Goal: Task Accomplishment & Management: Complete application form

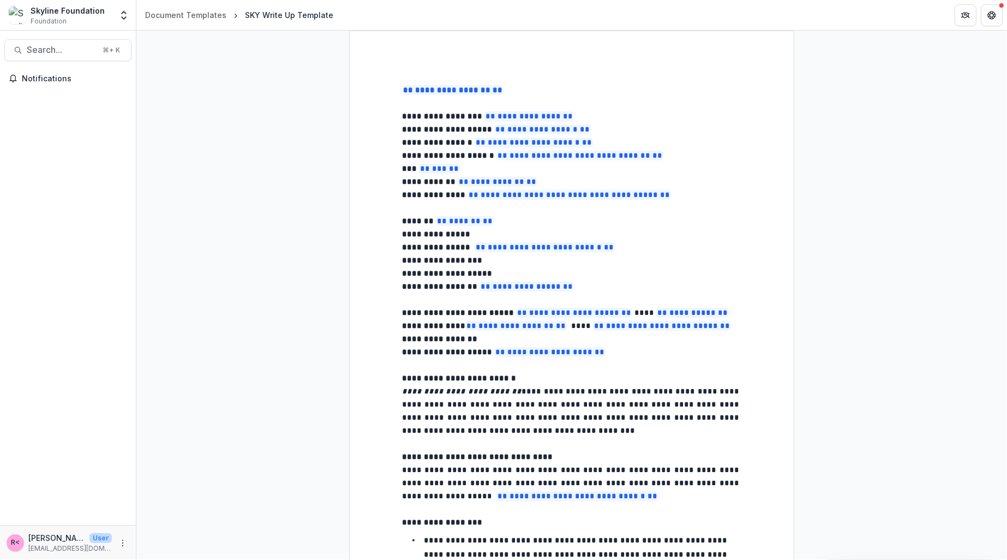
select select "**********"
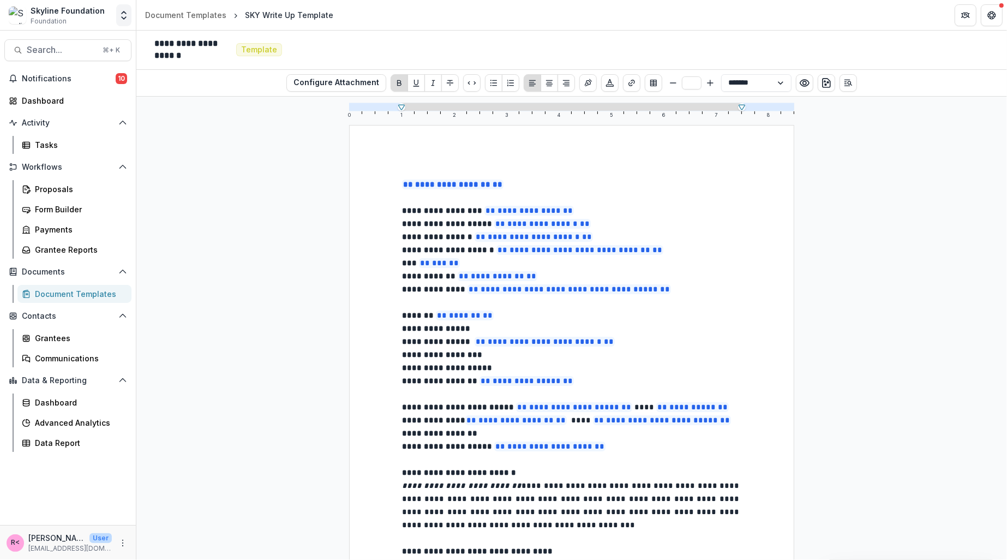
click at [126, 20] on icon "Open entity switcher" at bounding box center [123, 15] width 11 height 11
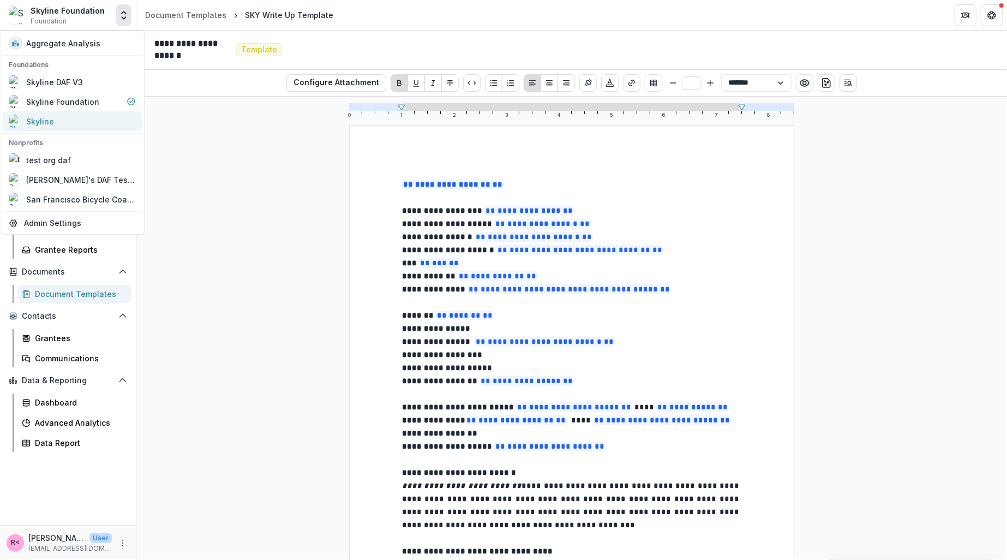
click at [90, 116] on div "Skyline" at bounding box center [72, 121] width 127 height 13
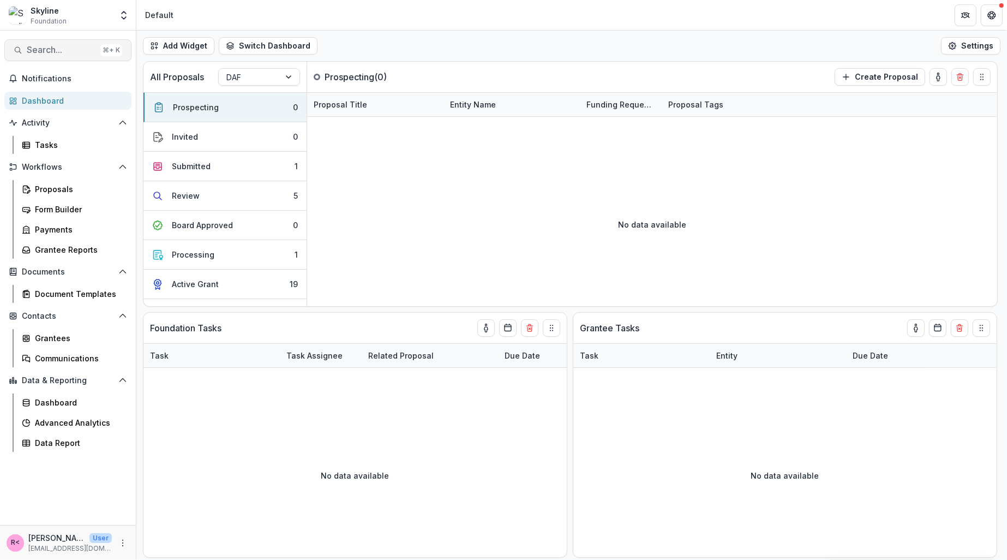
click at [67, 53] on span "Search..." at bounding box center [61, 50] width 69 height 10
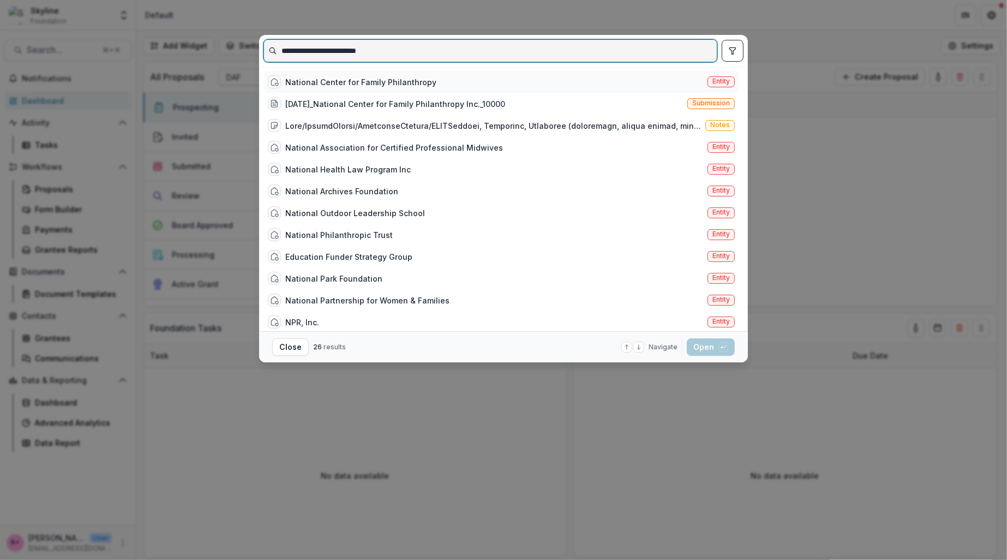
type input "**********"
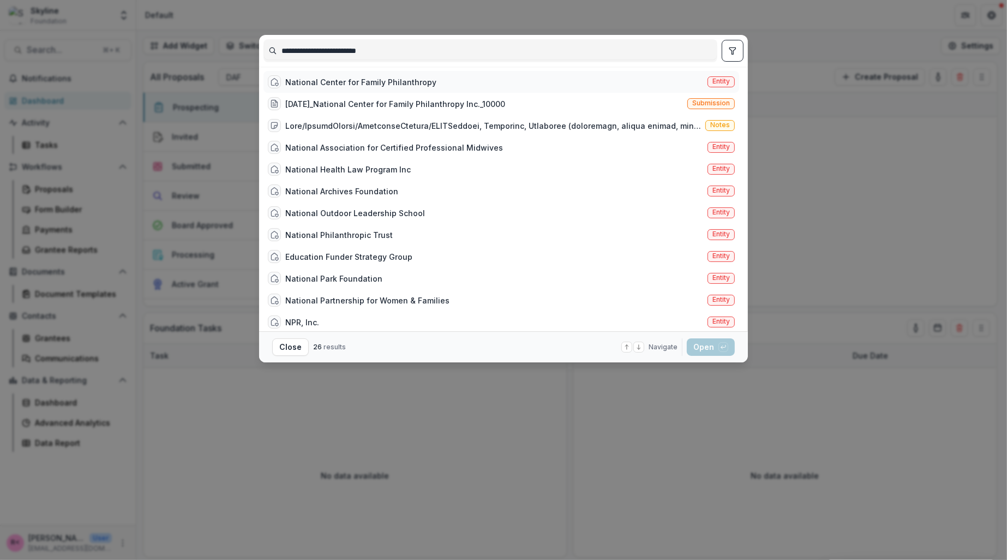
click at [315, 75] on div "National Center for Family Philanthropy" at bounding box center [352, 81] width 169 height 13
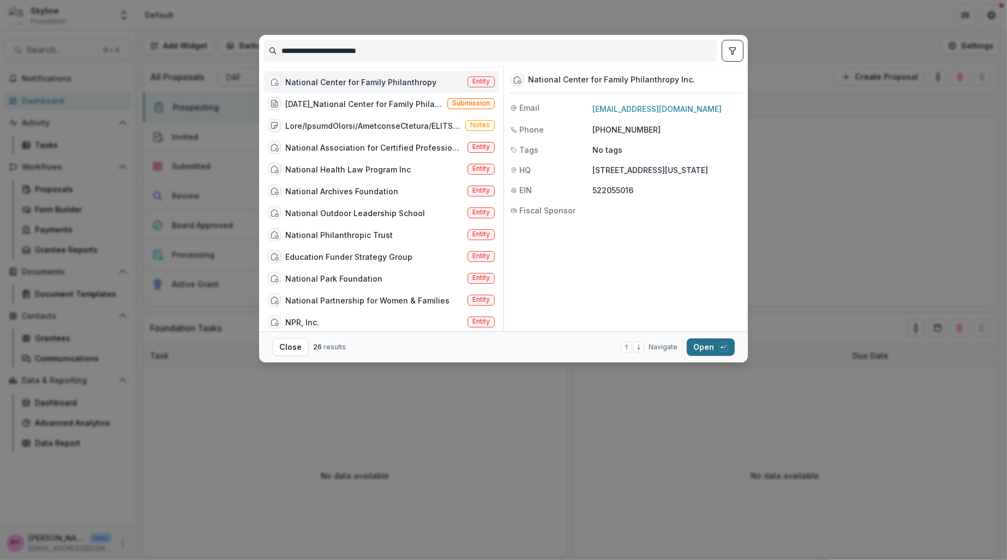
click at [712, 350] on button "Open with enter key" at bounding box center [711, 346] width 48 height 17
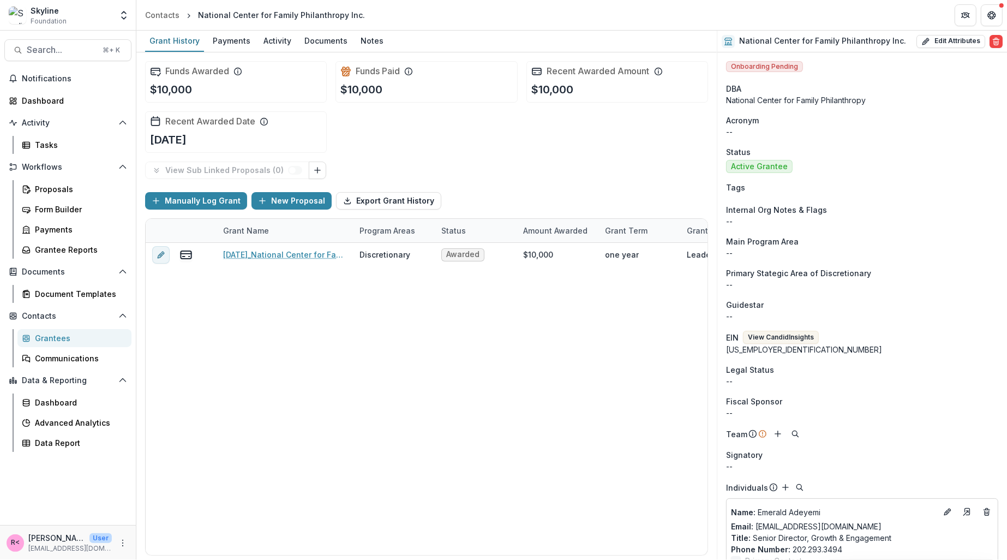
click at [267, 14] on div "National Center for Family Philanthropy Inc." at bounding box center [281, 14] width 167 height 11
copy header "National Center for Family Philanthropy Inc."
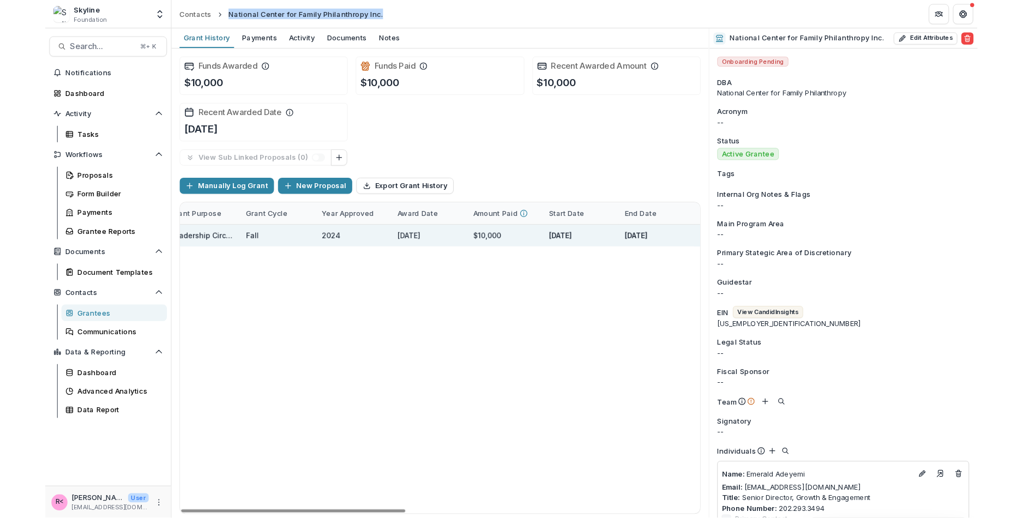
scroll to position [0, 567]
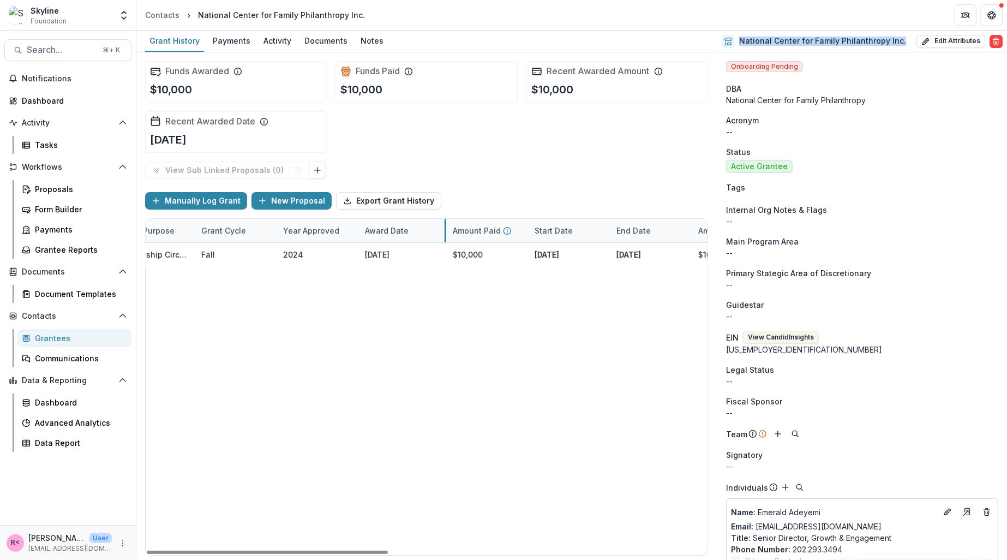
drag, startPoint x: 439, startPoint y: 225, endPoint x: 445, endPoint y: 225, distance: 6.0
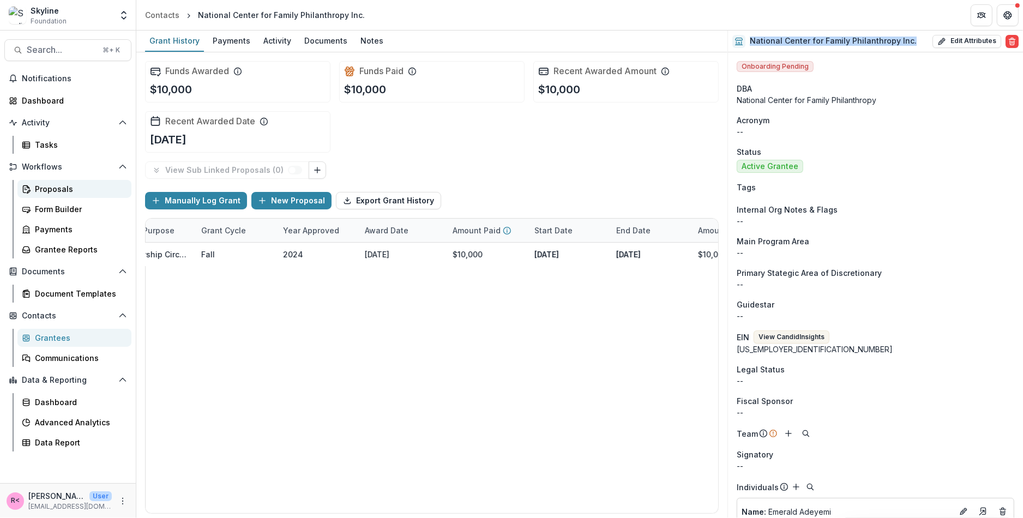
click at [73, 191] on div "Proposals" at bounding box center [79, 188] width 88 height 11
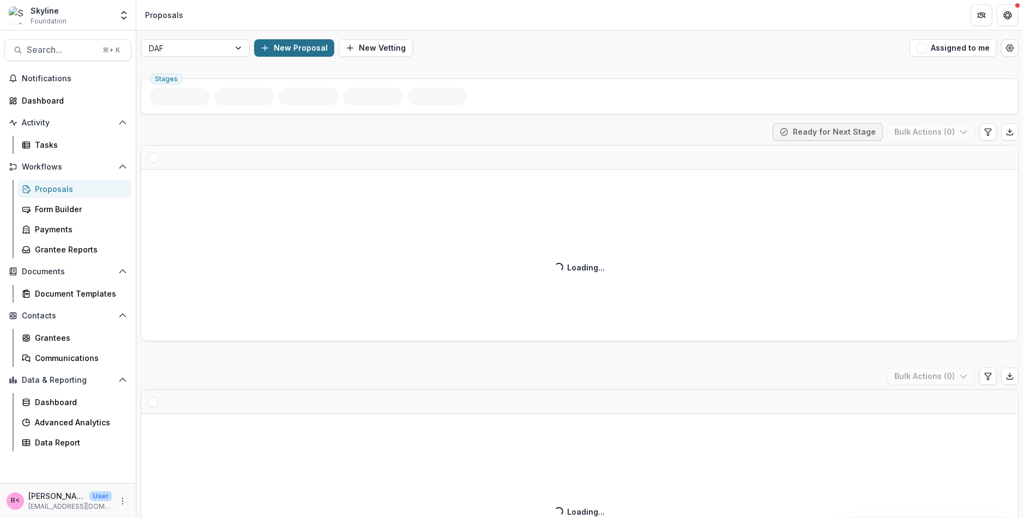
click at [318, 43] on button "New Proposal" at bounding box center [294, 47] width 80 height 17
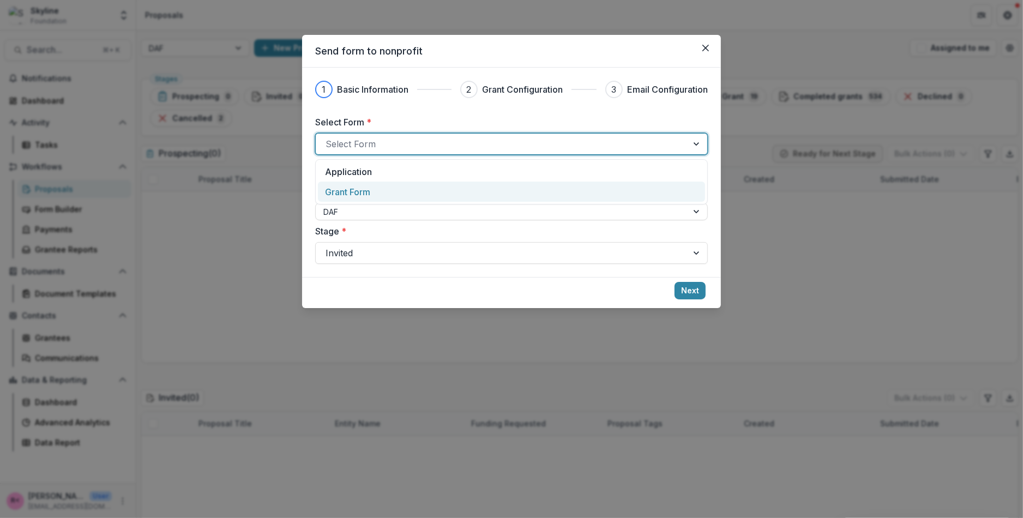
click at [388, 193] on div "Grant Form" at bounding box center [511, 191] width 373 height 13
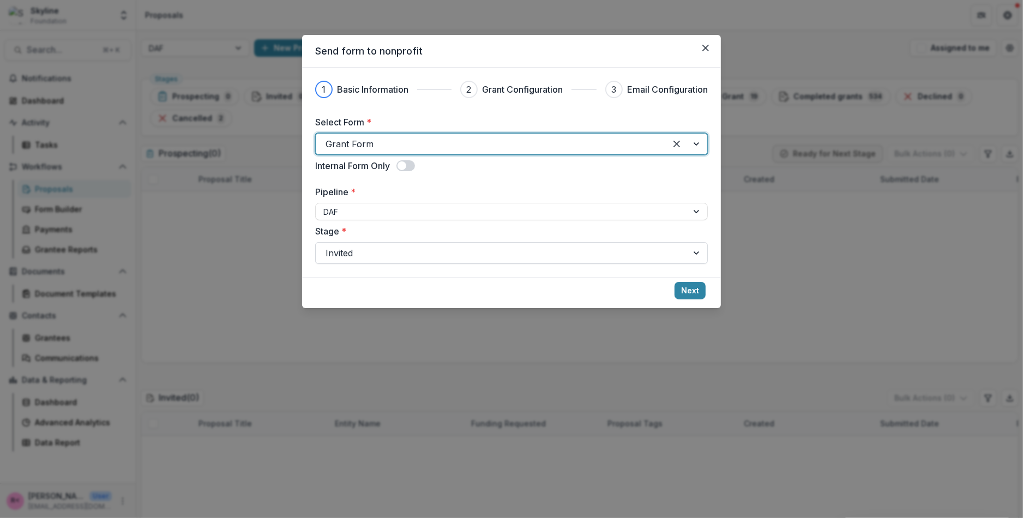
click at [560, 262] on div "Invited" at bounding box center [511, 253] width 393 height 22
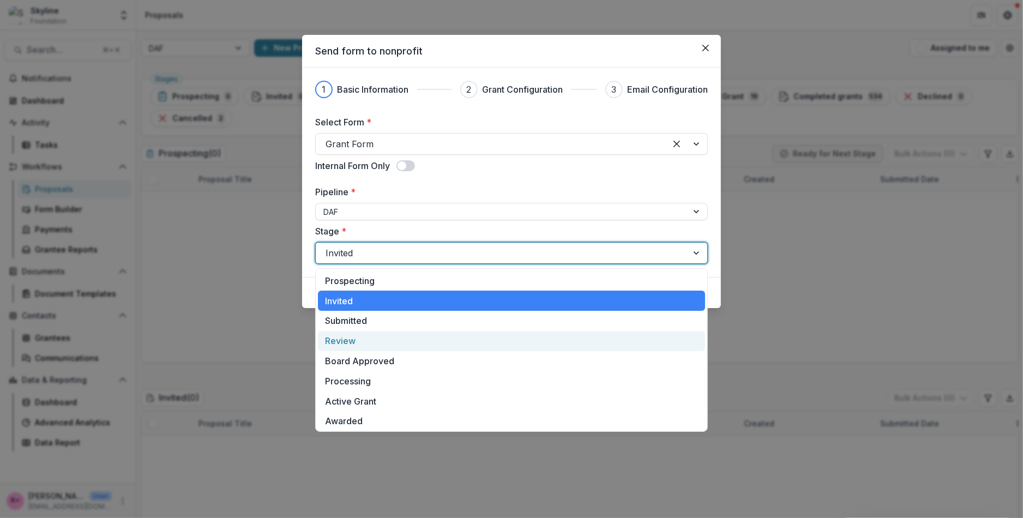
click at [482, 343] on div "Review" at bounding box center [511, 341] width 387 height 20
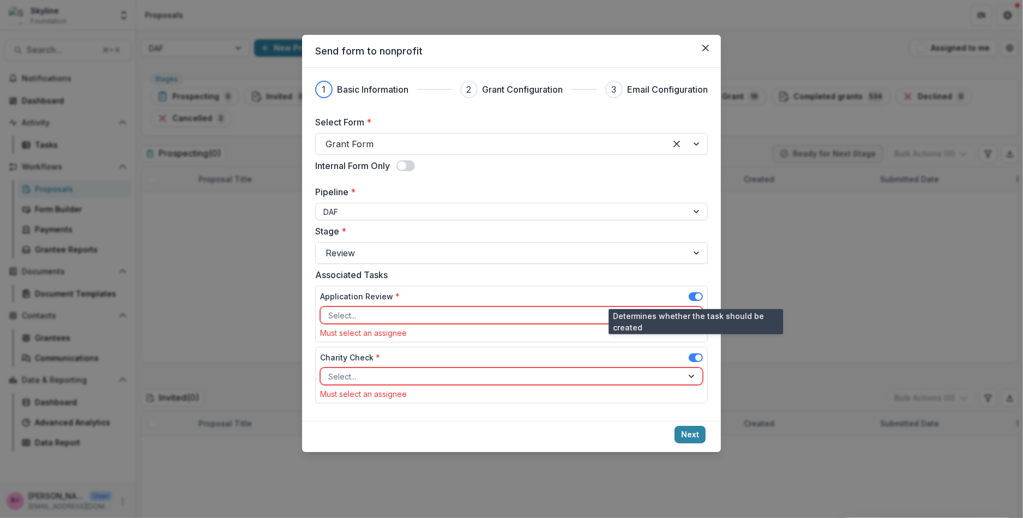
click at [693, 295] on span at bounding box center [696, 296] width 14 height 9
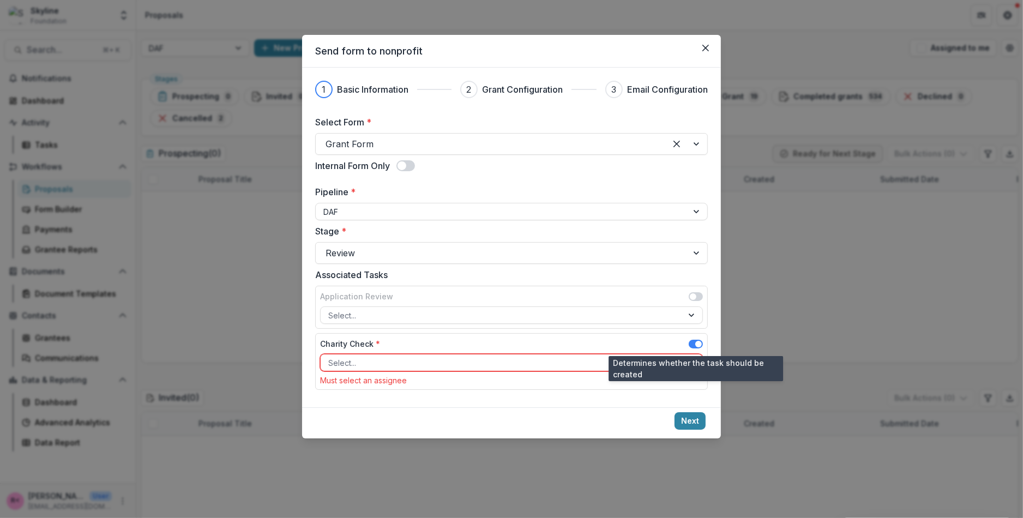
click at [693, 342] on span at bounding box center [696, 344] width 14 height 9
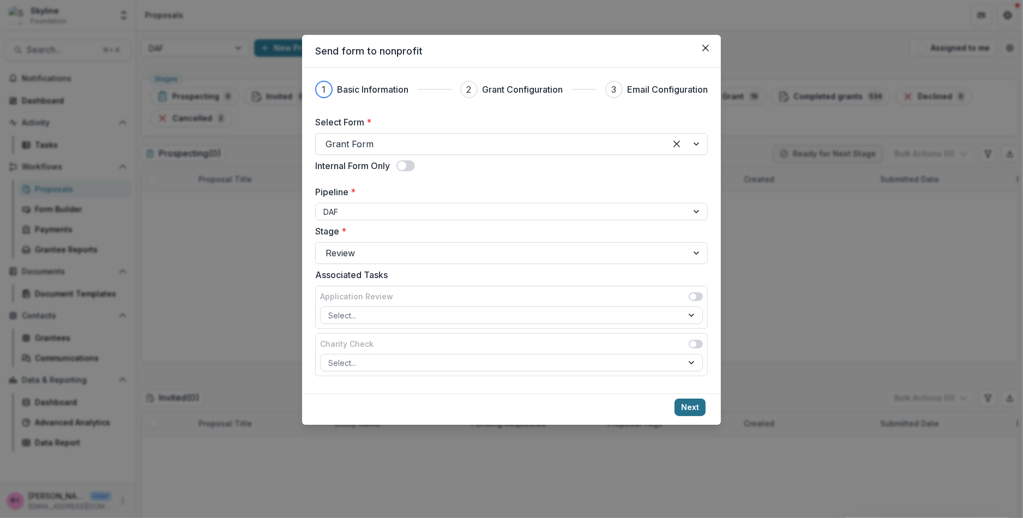
click at [692, 410] on button "Next" at bounding box center [690, 407] width 31 height 17
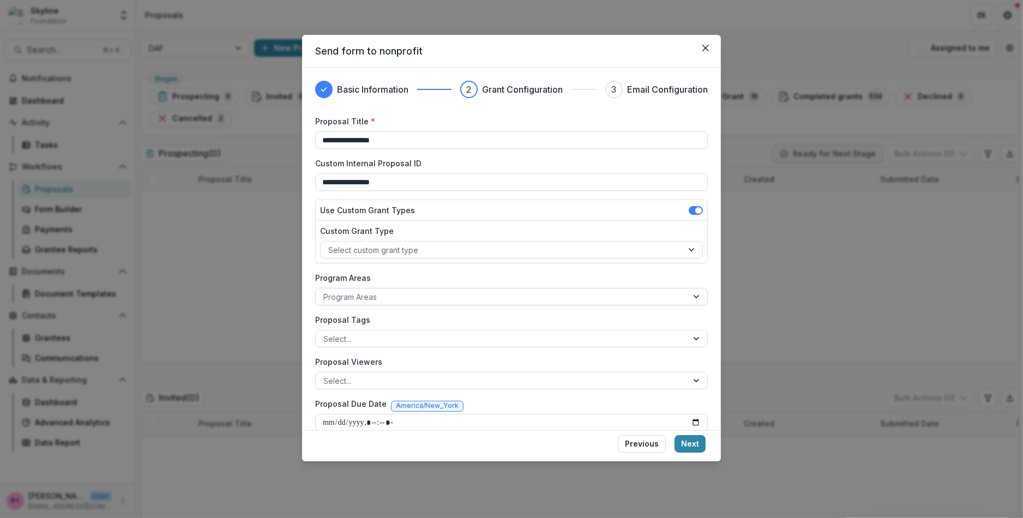
click at [374, 295] on div at bounding box center [501, 297] width 357 height 14
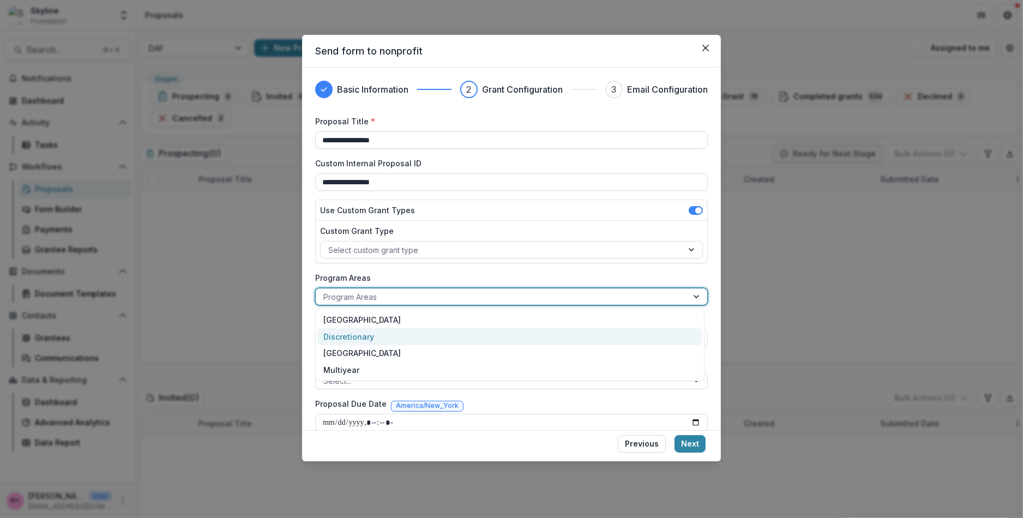
click at [369, 331] on div "Discretionary" at bounding box center [510, 336] width 384 height 17
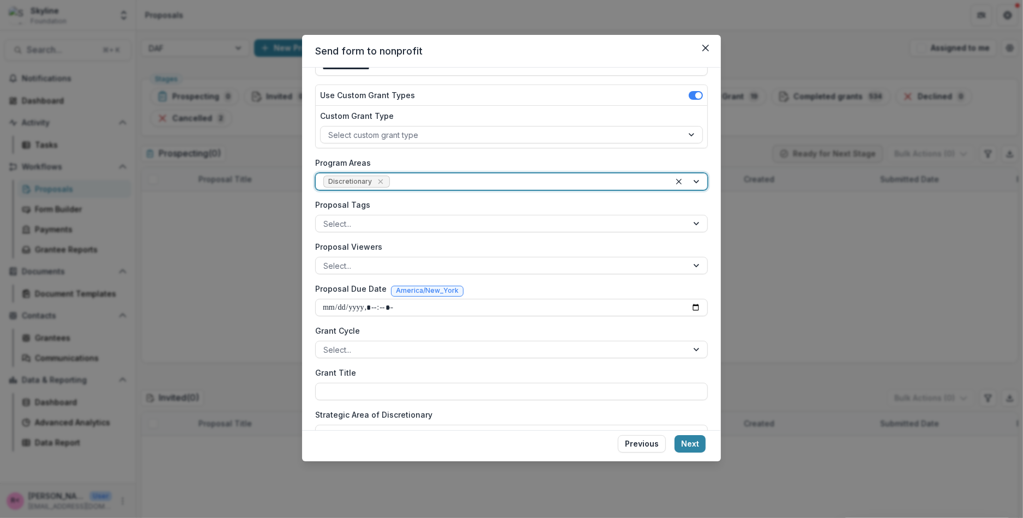
scroll to position [116, 0]
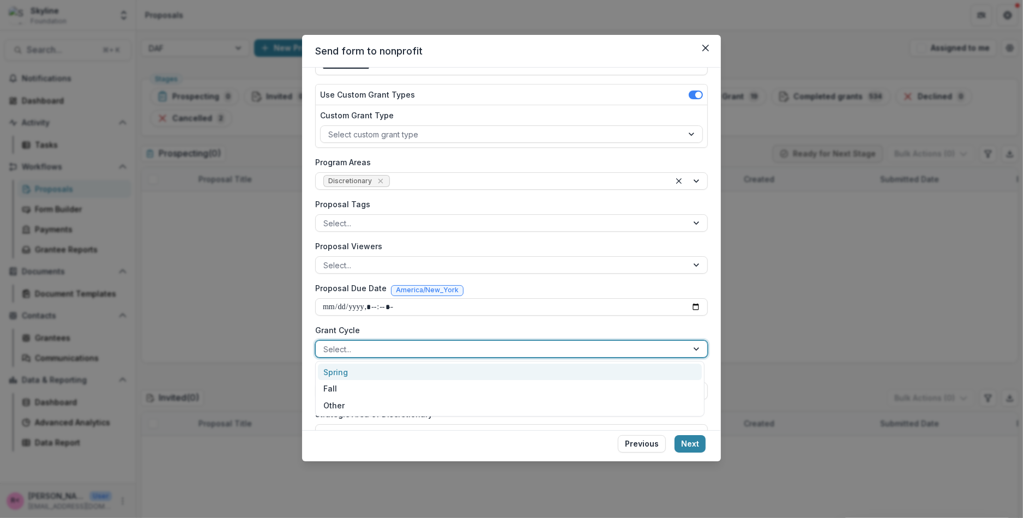
click at [367, 343] on div at bounding box center [501, 350] width 357 height 14
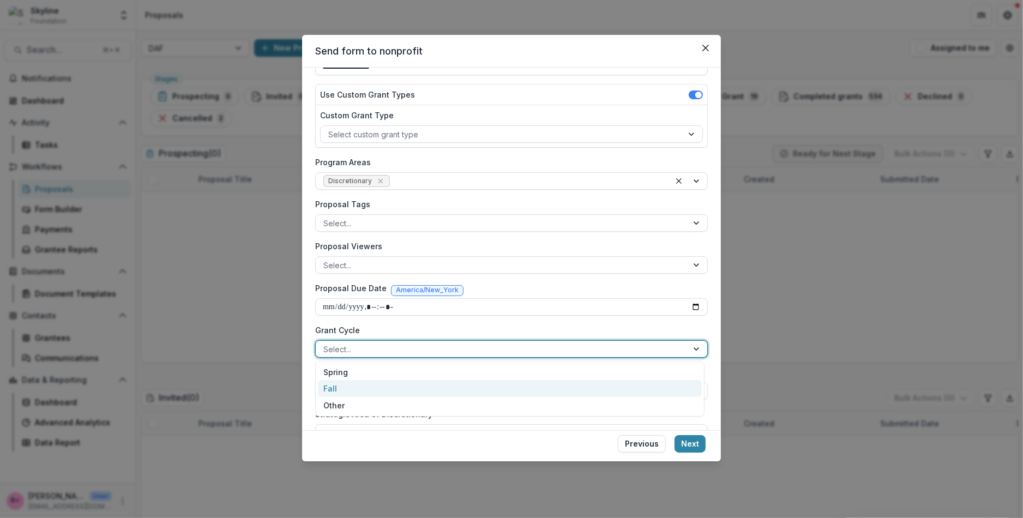
click at [356, 382] on div "Fall" at bounding box center [510, 388] width 384 height 17
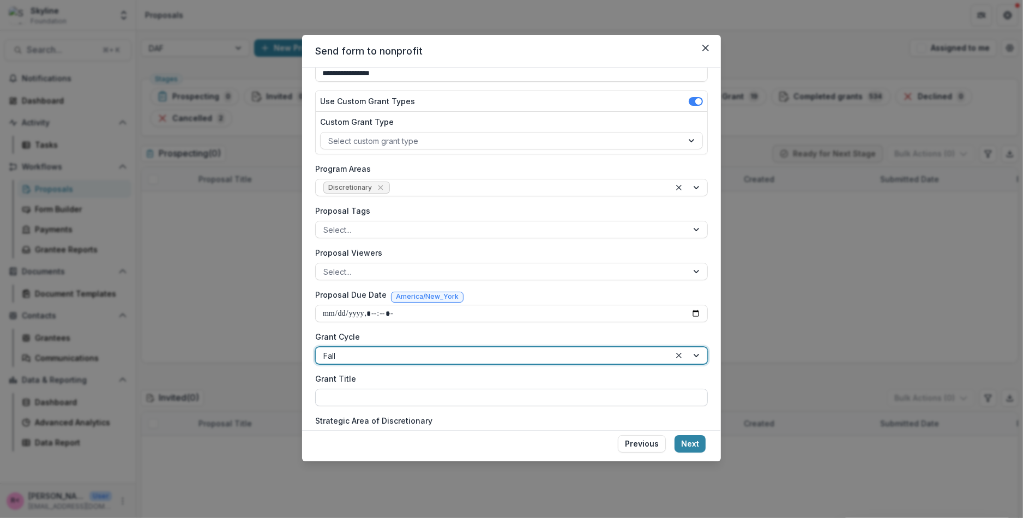
click at [353, 396] on input "Grant Title" at bounding box center [511, 397] width 393 height 17
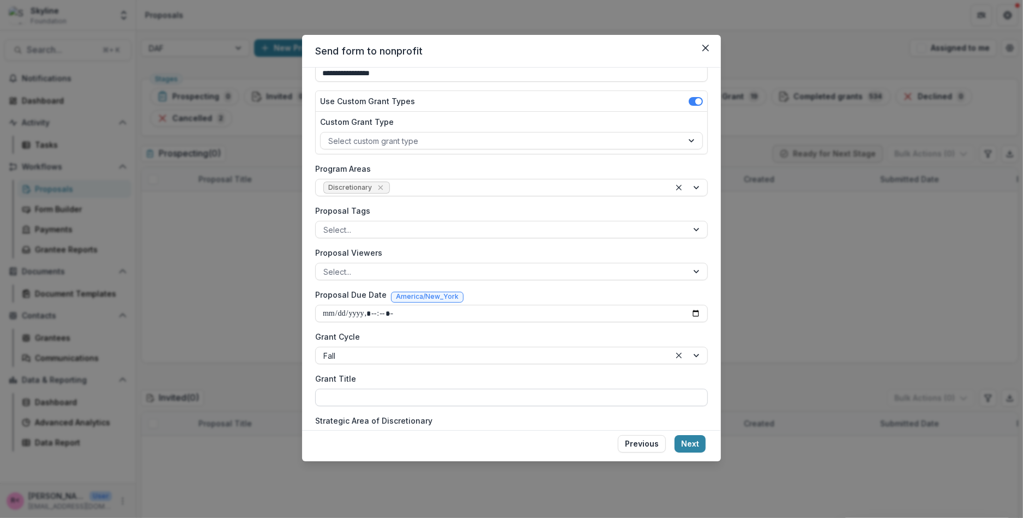
type input "*"
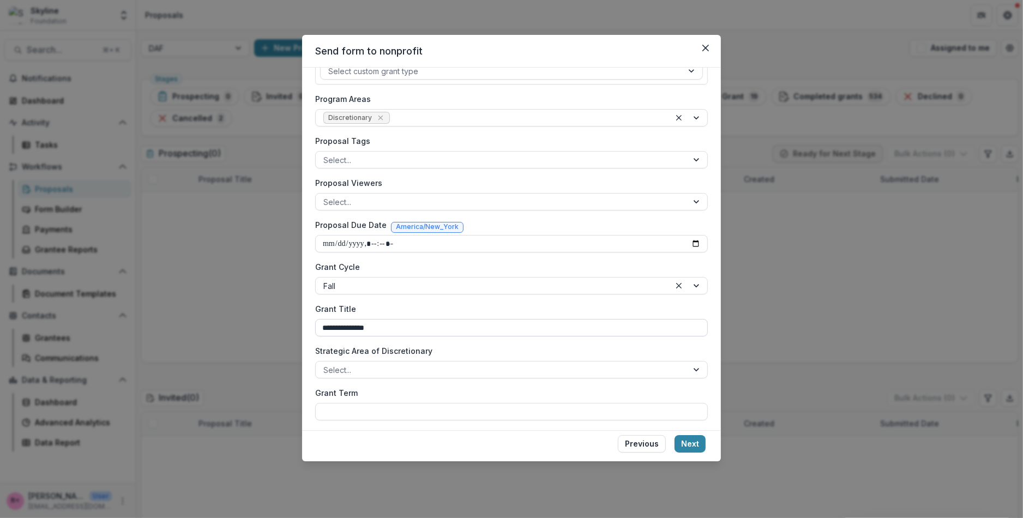
scroll to position [195, 0]
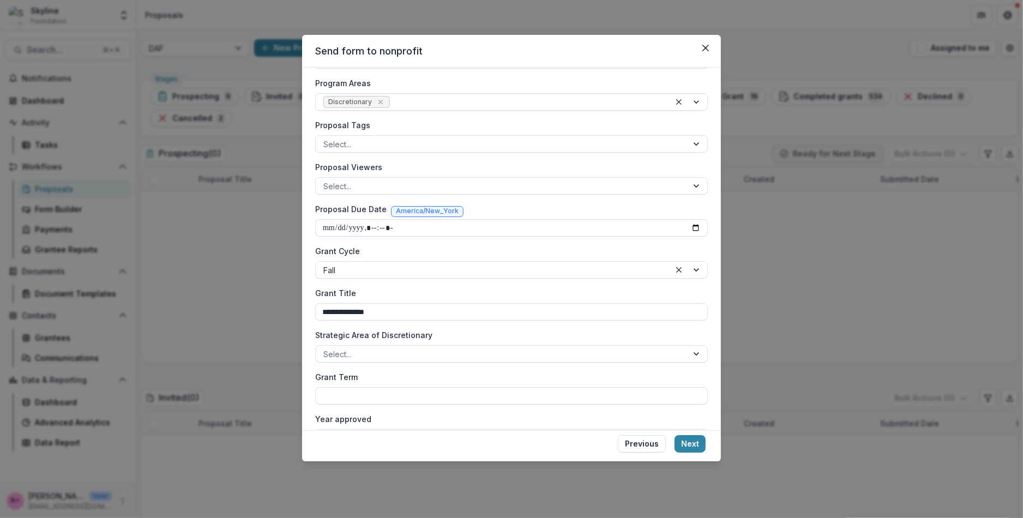
type input "**********"
click at [363, 363] on div "**********" at bounding box center [511, 184] width 393 height 526
click at [358, 355] on div at bounding box center [501, 354] width 357 height 14
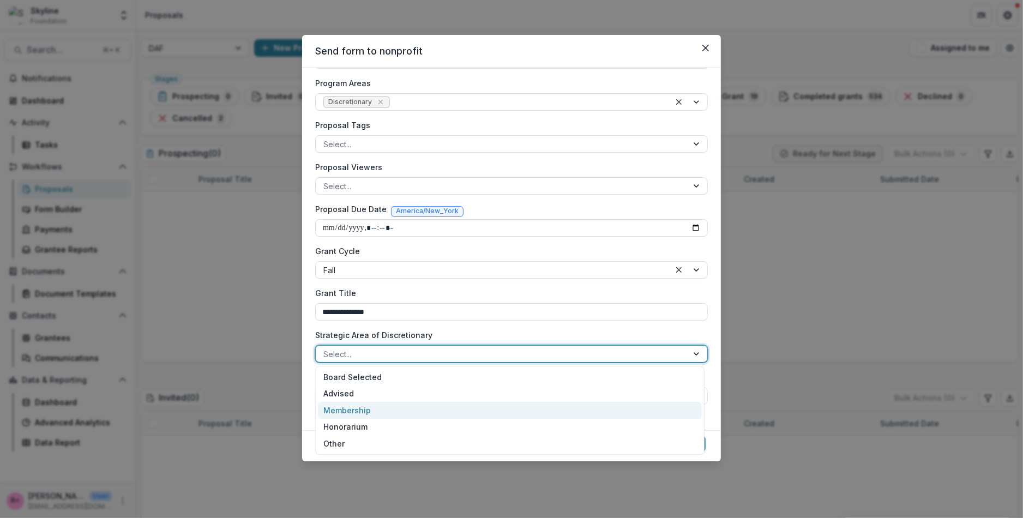
click at [358, 406] on div "Membership" at bounding box center [510, 410] width 384 height 17
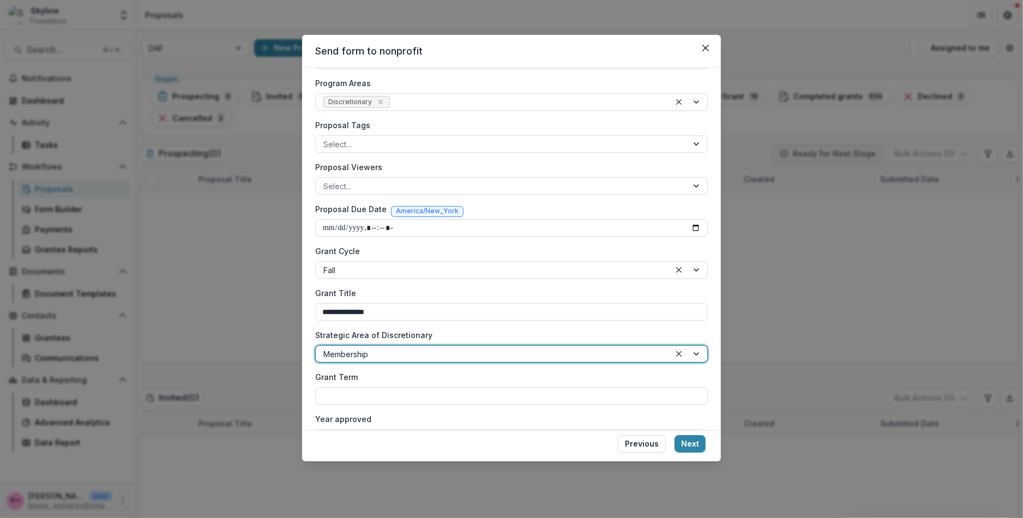
scroll to position [223, 0]
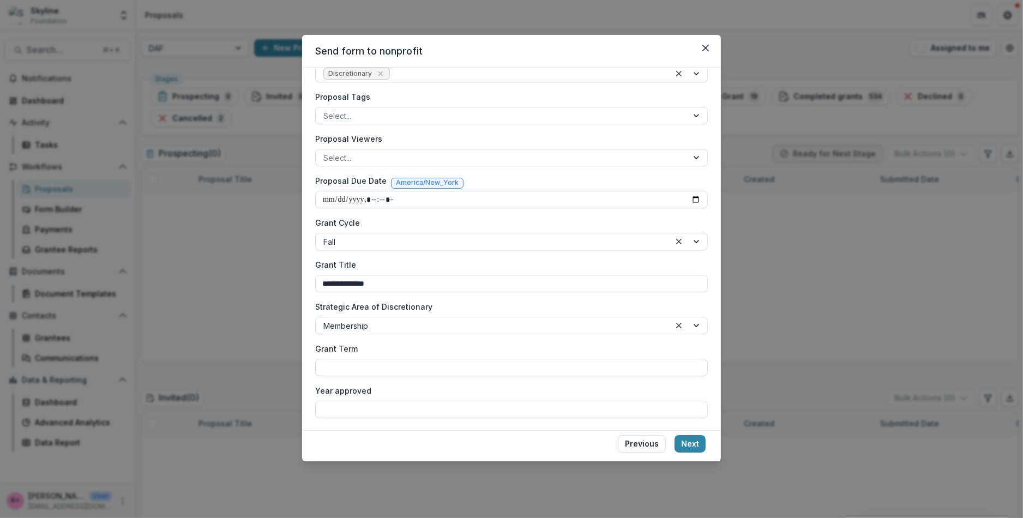
click at [371, 366] on input "Grant Term" at bounding box center [511, 367] width 393 height 17
click at [382, 410] on input "Year approved" at bounding box center [511, 409] width 393 height 17
click at [374, 369] on input "********" at bounding box center [511, 367] width 393 height 17
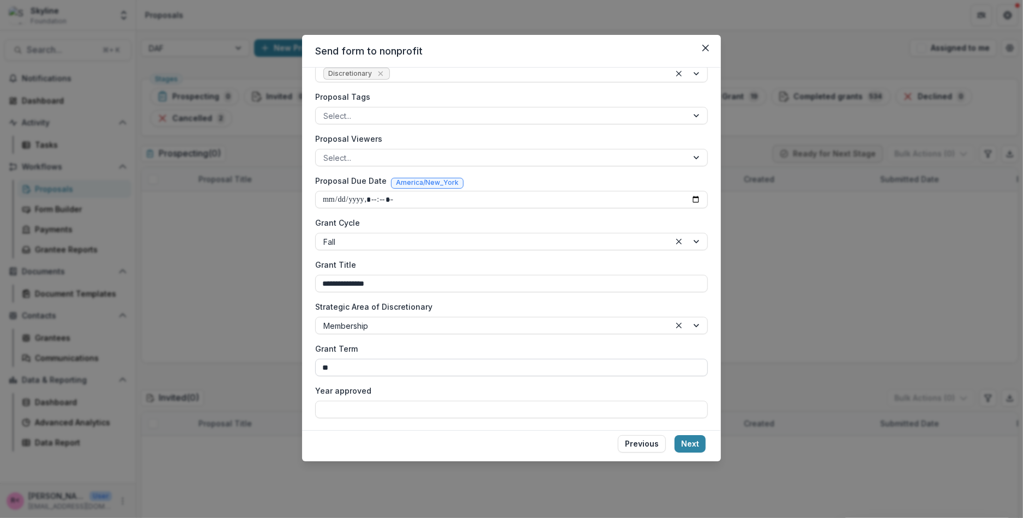
type input "*"
click at [687, 448] on button "Next" at bounding box center [690, 443] width 31 height 17
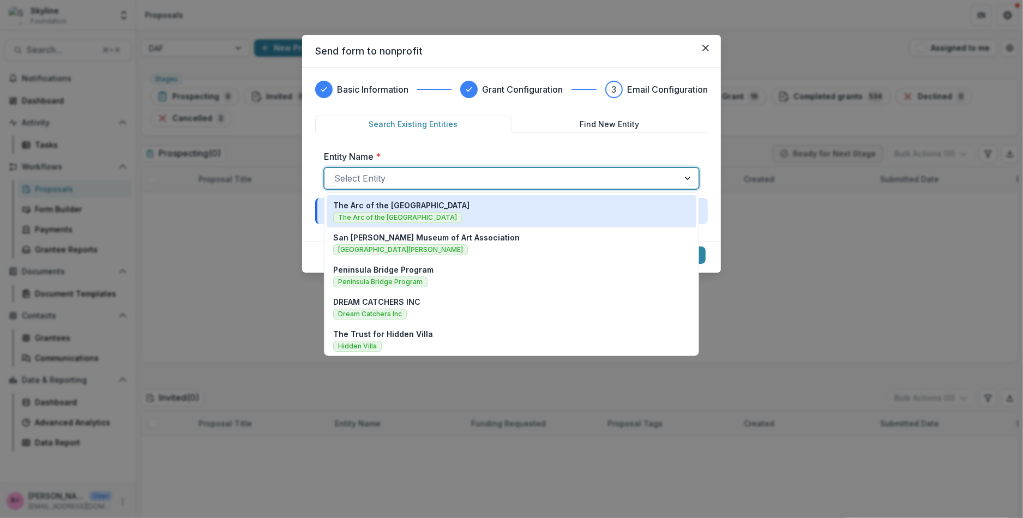
click at [453, 183] on div at bounding box center [501, 178] width 335 height 15
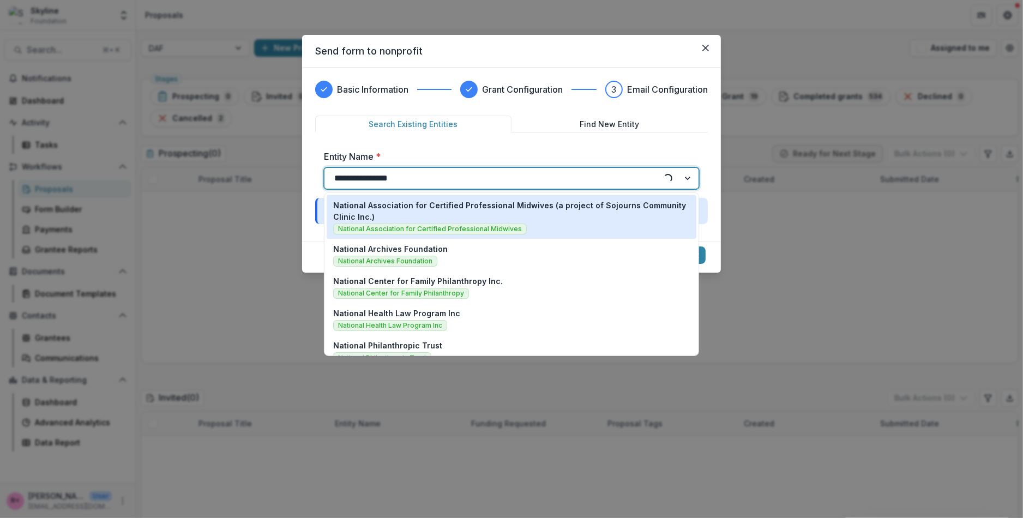
type input "**********"
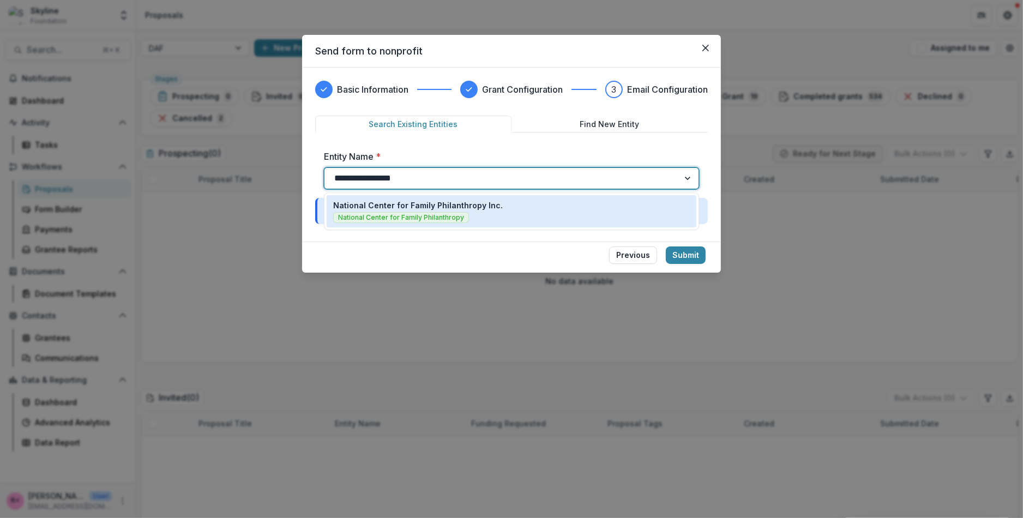
click at [491, 201] on p "National Center for Family Philanthropy Inc." at bounding box center [418, 205] width 170 height 11
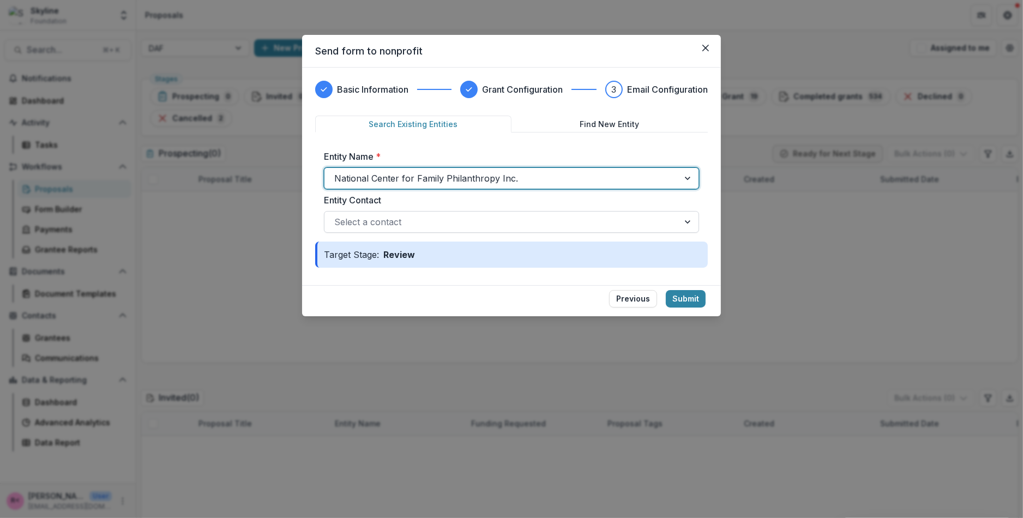
click at [402, 221] on div at bounding box center [501, 221] width 335 height 15
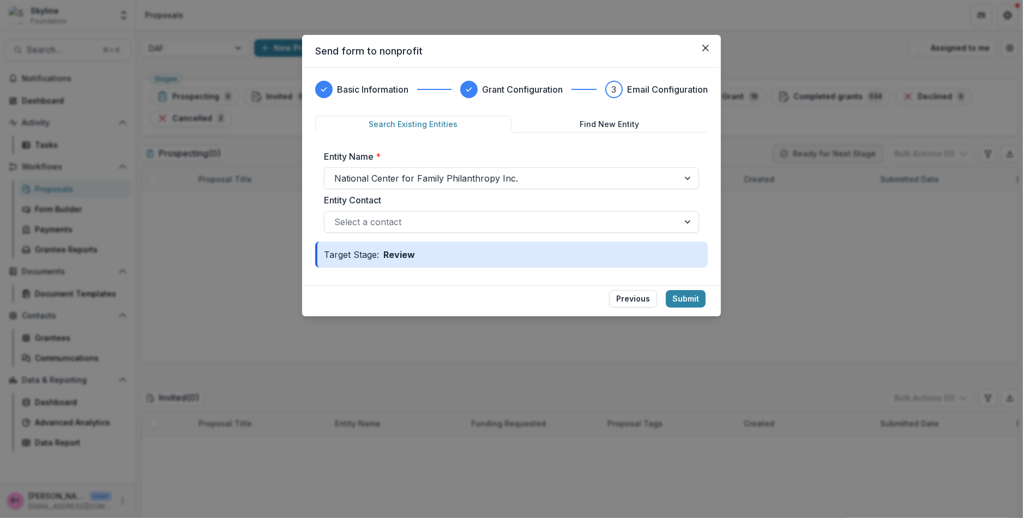
click at [447, 201] on label "Entity Contact" at bounding box center [508, 200] width 369 height 13
click at [337, 215] on input "Entity Contact" at bounding box center [335, 221] width 3 height 13
click at [689, 297] on button "Submit" at bounding box center [686, 298] width 40 height 17
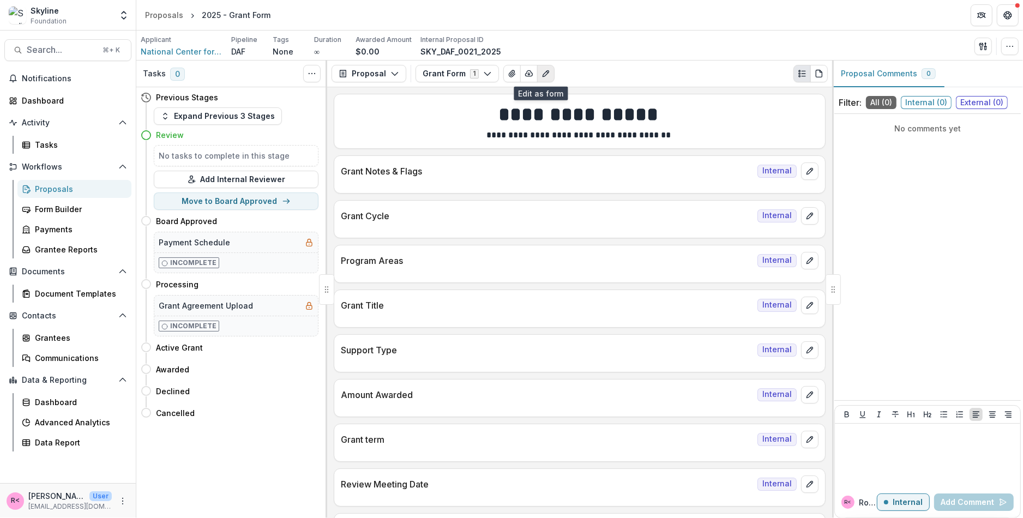
click at [542, 73] on icon "Edit as form" at bounding box center [546, 73] width 9 height 9
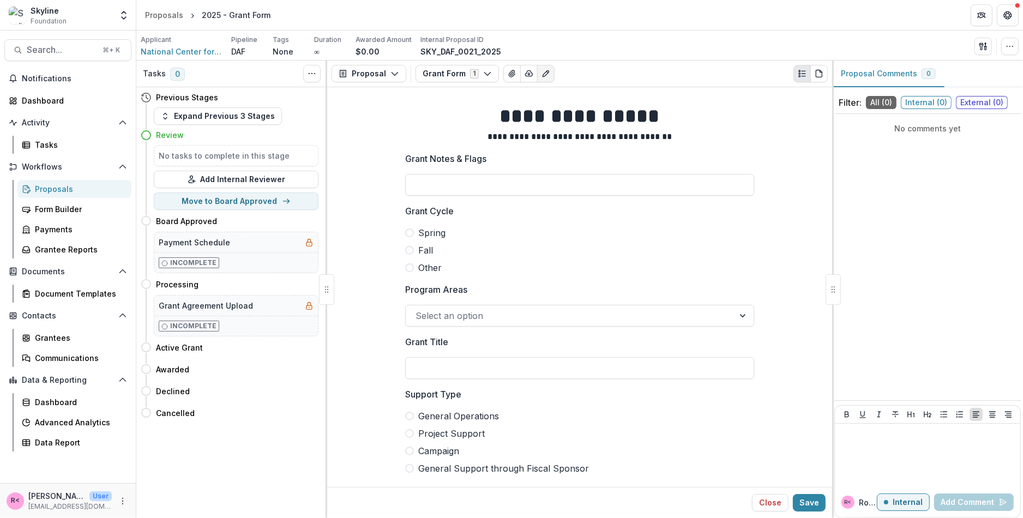
click at [411, 246] on label "Fall" at bounding box center [579, 250] width 349 height 13
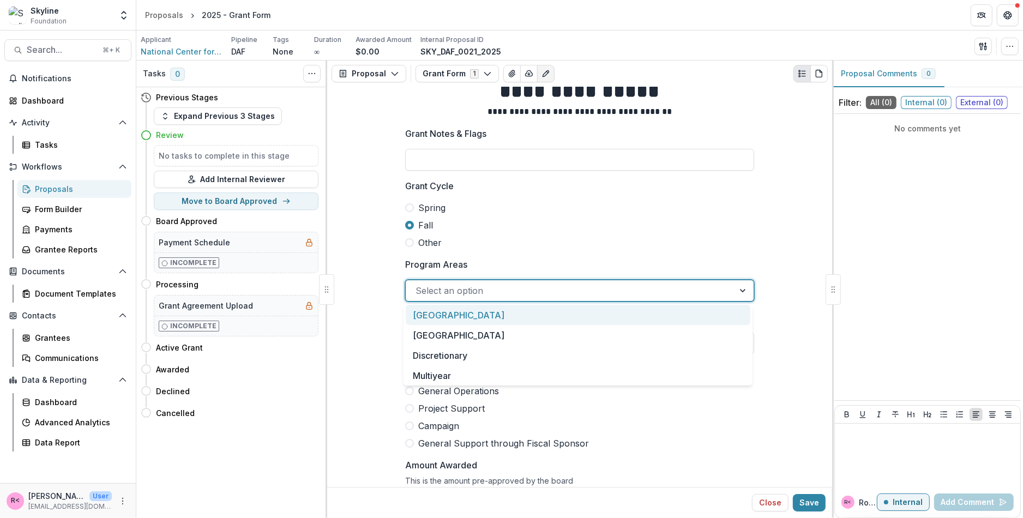
click at [436, 289] on div at bounding box center [570, 290] width 309 height 15
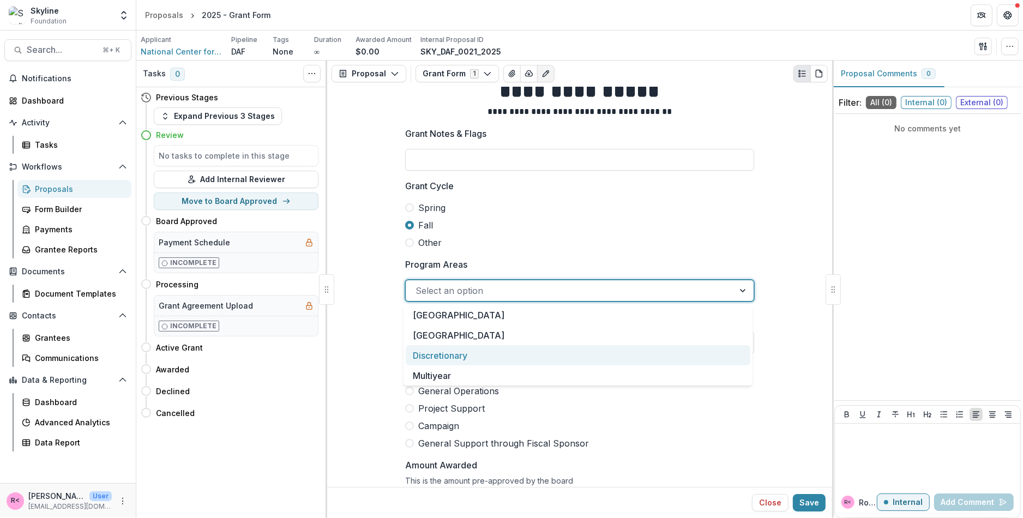
click at [469, 355] on div "Discretionary" at bounding box center [578, 355] width 345 height 20
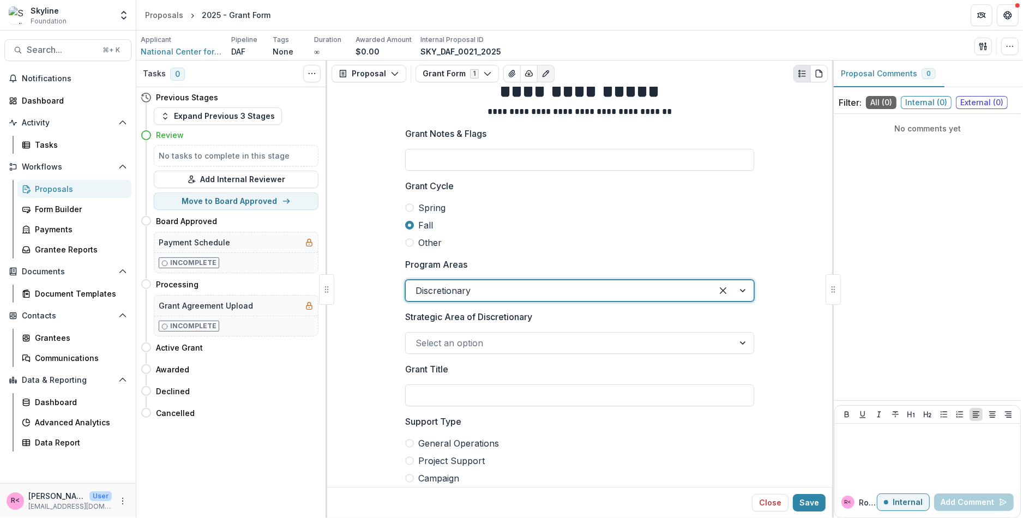
click at [458, 346] on div at bounding box center [570, 342] width 309 height 15
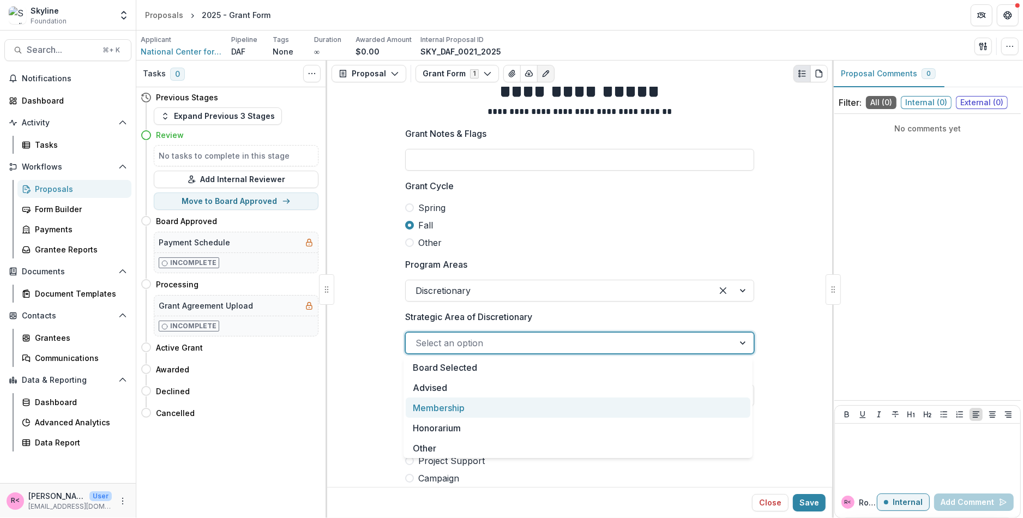
click at [453, 409] on div "Membership" at bounding box center [578, 408] width 345 height 20
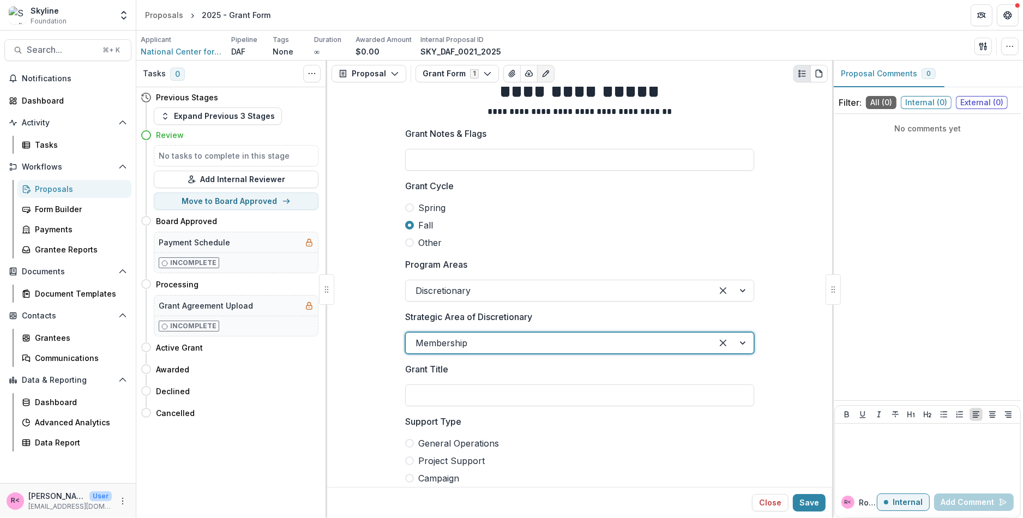
click at [419, 389] on input "Grant Title" at bounding box center [579, 396] width 349 height 22
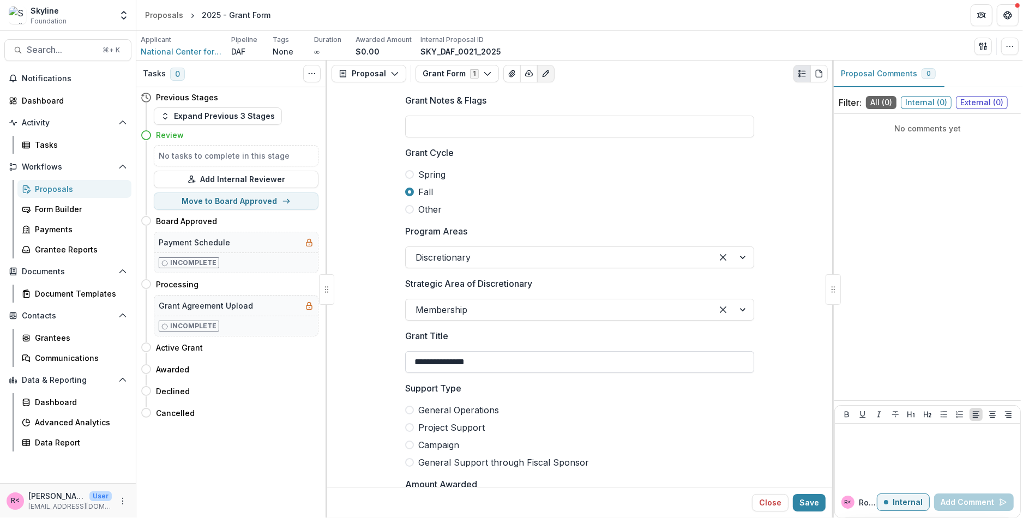
scroll to position [60, 0]
type input "**********"
click at [411, 407] on span at bounding box center [409, 408] width 9 height 9
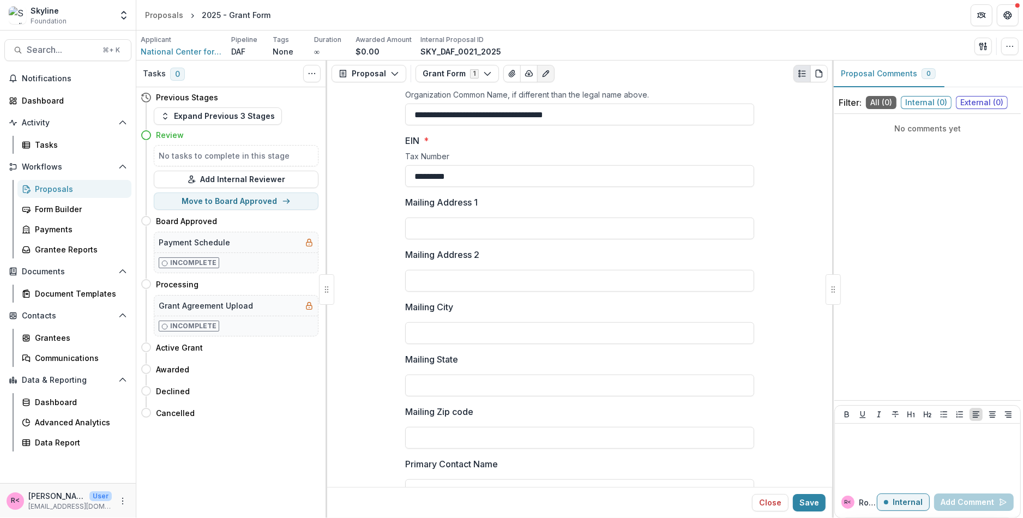
scroll to position [784, 0]
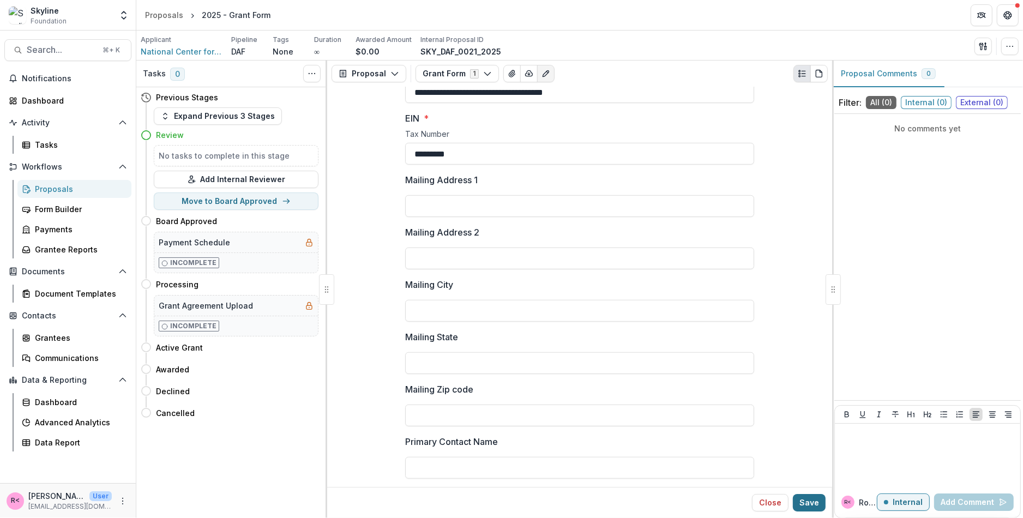
click at [818, 503] on button "Save" at bounding box center [809, 502] width 33 height 17
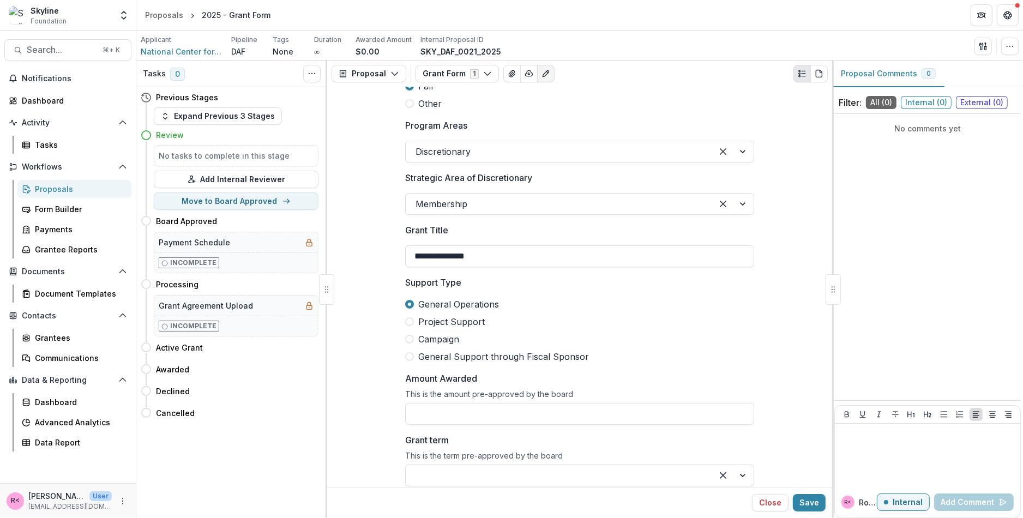
scroll to position [0, 0]
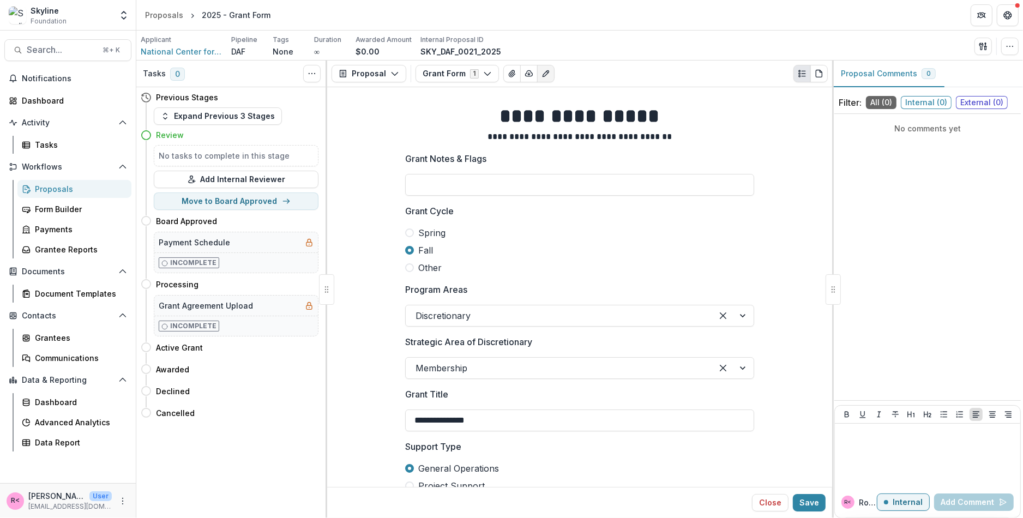
click at [55, 195] on link "Proposals" at bounding box center [74, 189] width 114 height 18
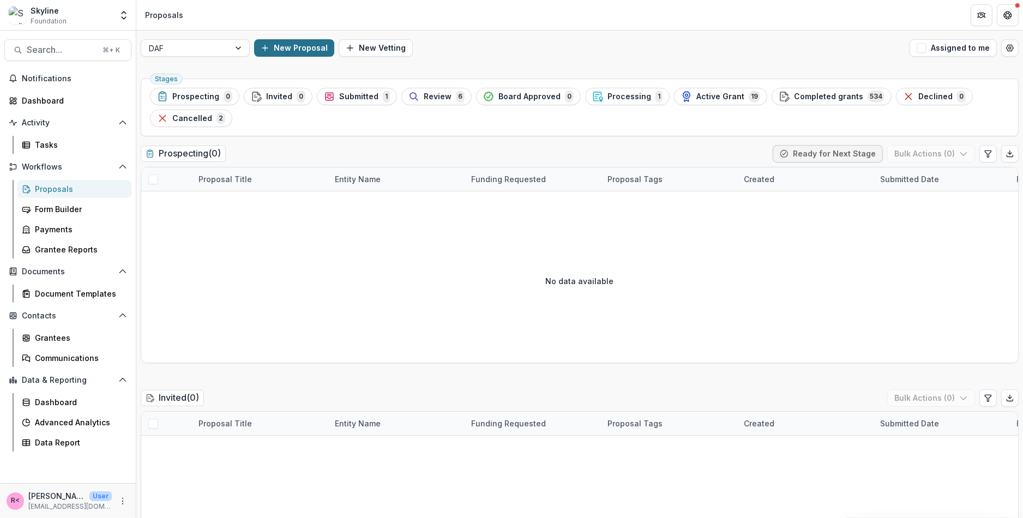
click at [279, 49] on button "New Proposal" at bounding box center [294, 47] width 80 height 17
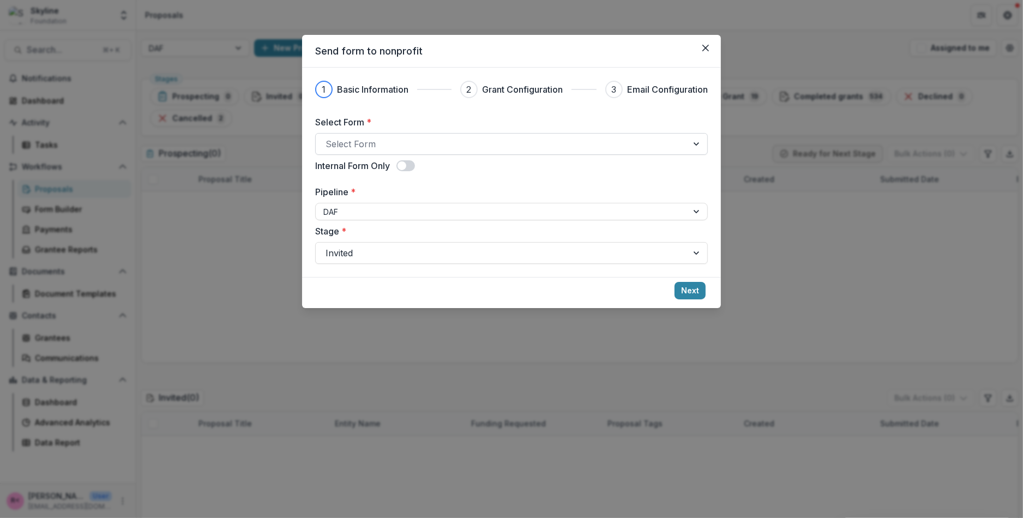
click at [388, 139] on div at bounding box center [502, 143] width 352 height 15
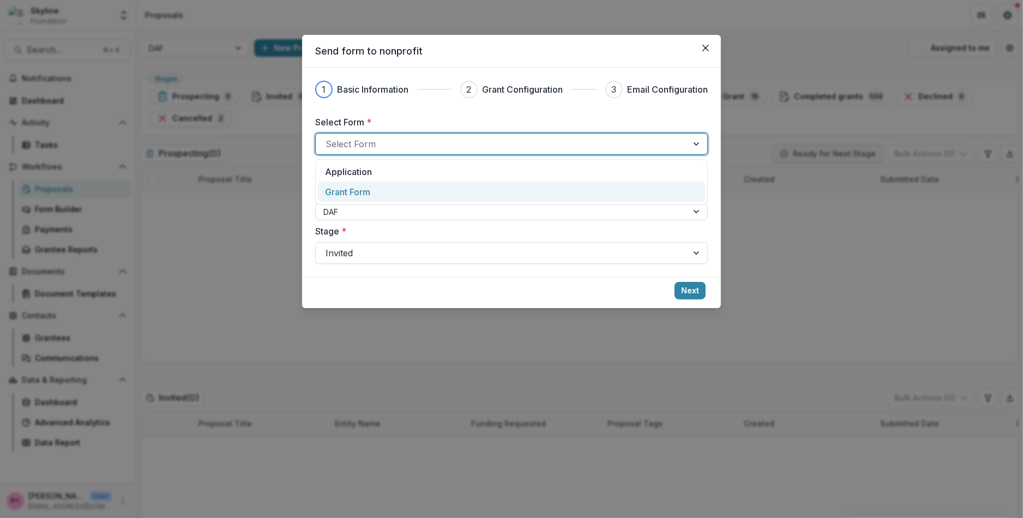
click at [382, 189] on div "Grant Form" at bounding box center [511, 191] width 373 height 13
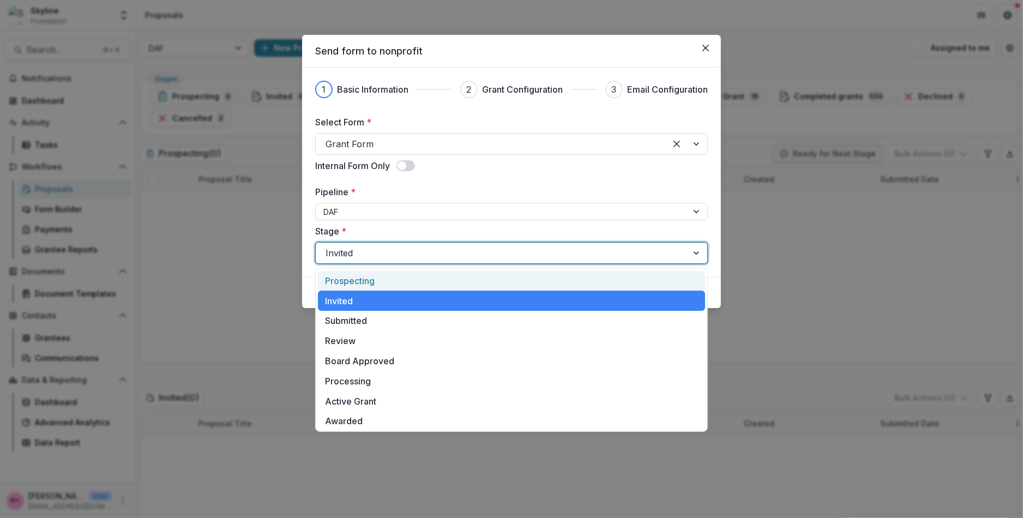
click at [472, 257] on div at bounding box center [502, 252] width 352 height 15
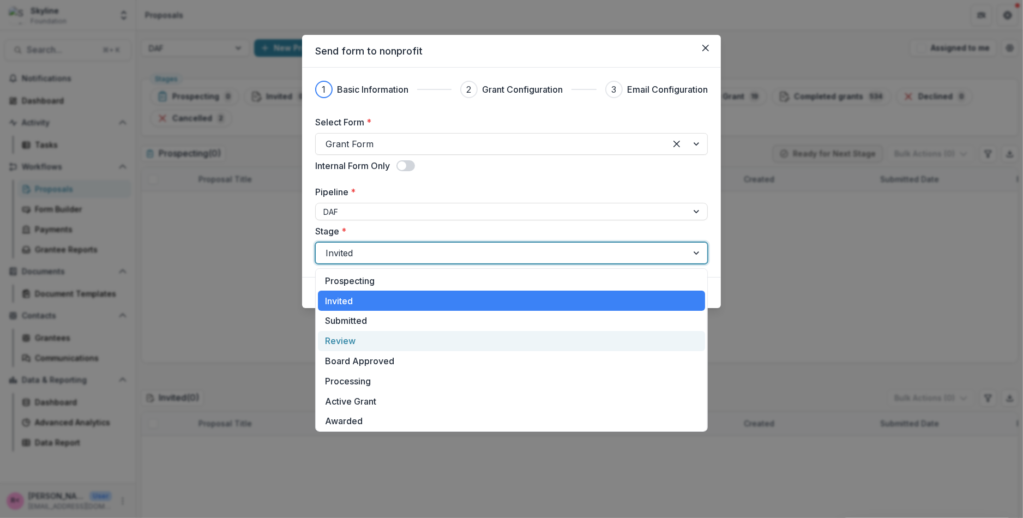
click at [409, 347] on div "Review" at bounding box center [511, 341] width 387 height 20
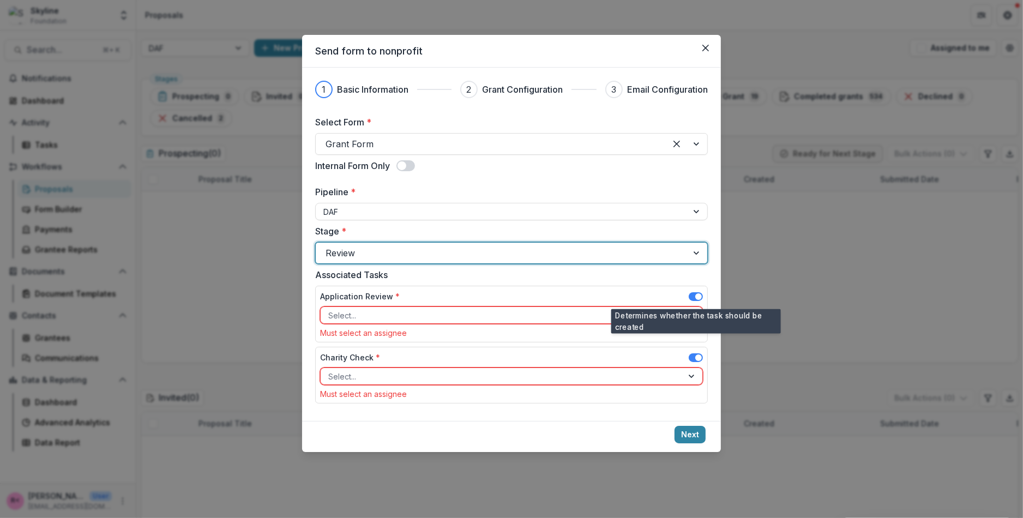
click at [691, 297] on span at bounding box center [696, 296] width 14 height 9
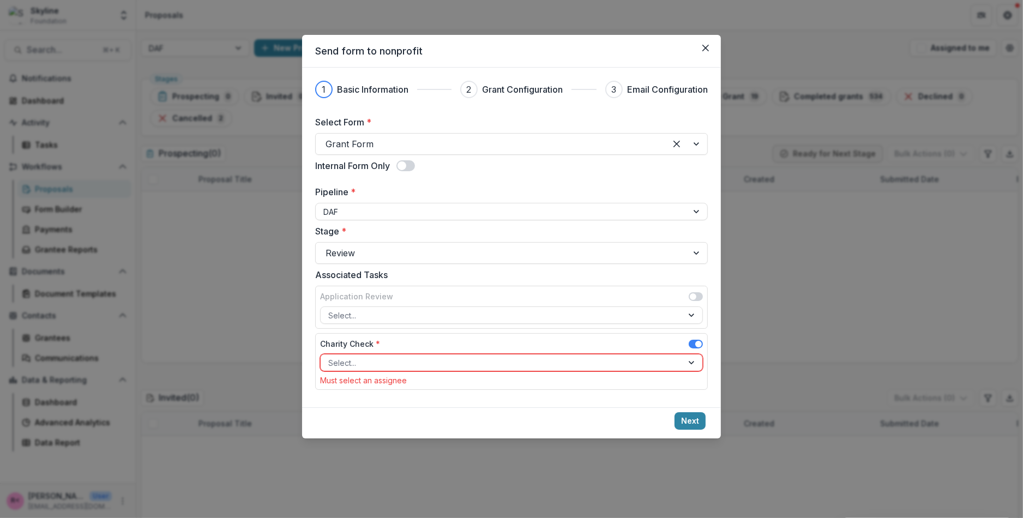
click at [697, 335] on div "Charity Check * Select... Must select an assignee" at bounding box center [511, 361] width 393 height 57
click at [695, 341] on span at bounding box center [698, 344] width 7 height 7
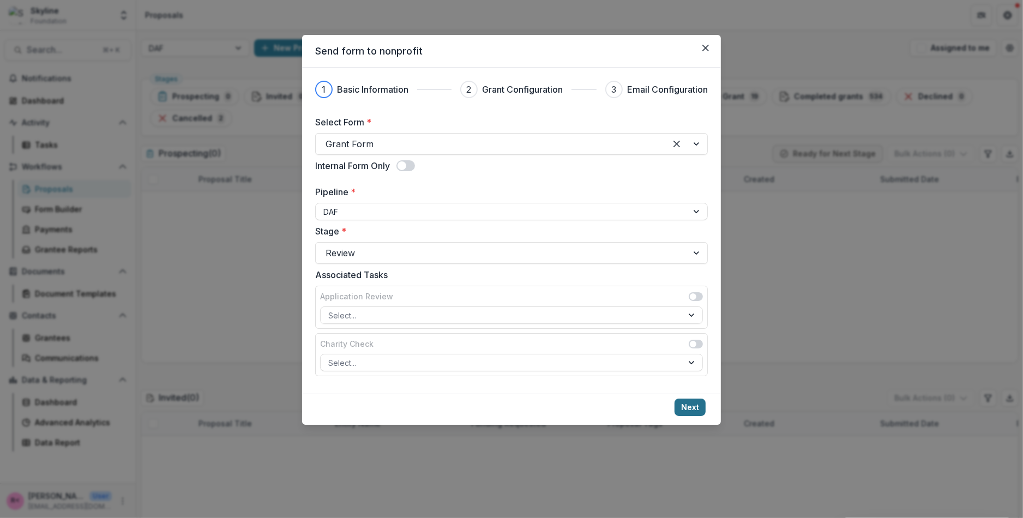
click at [694, 401] on button "Next" at bounding box center [690, 407] width 31 height 17
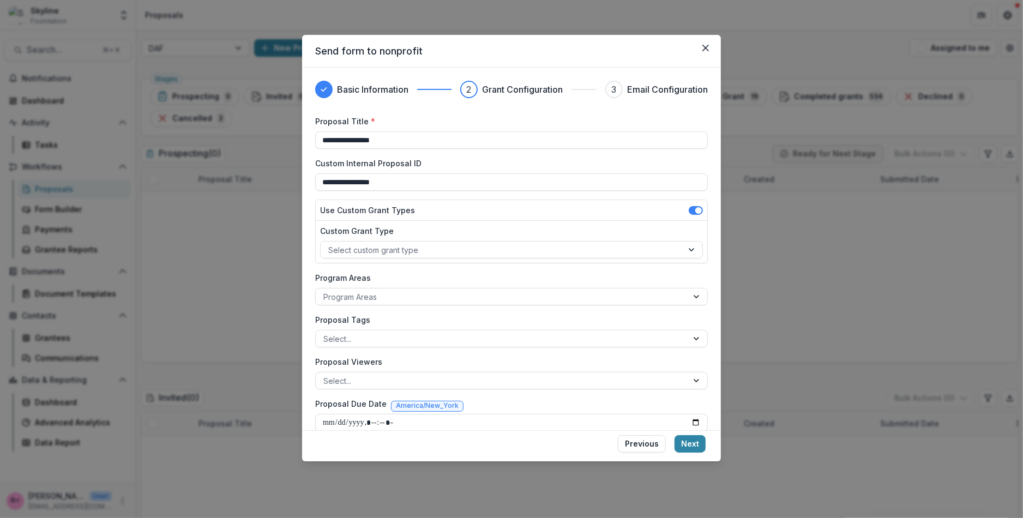
scroll to position [10, 0]
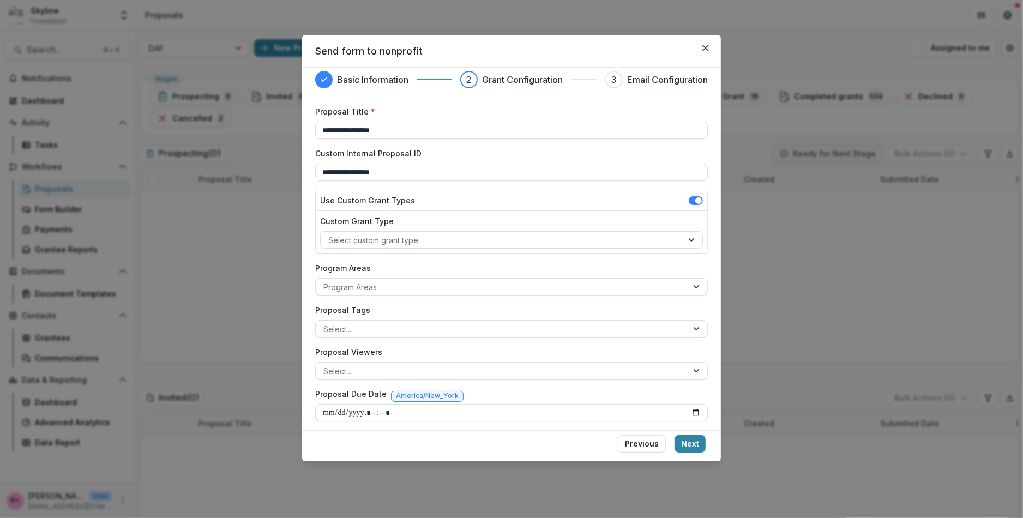
click at [423, 271] on label "Program Areas" at bounding box center [508, 267] width 386 height 11
click at [326, 281] on input "Program Areas" at bounding box center [324, 286] width 2 height 11
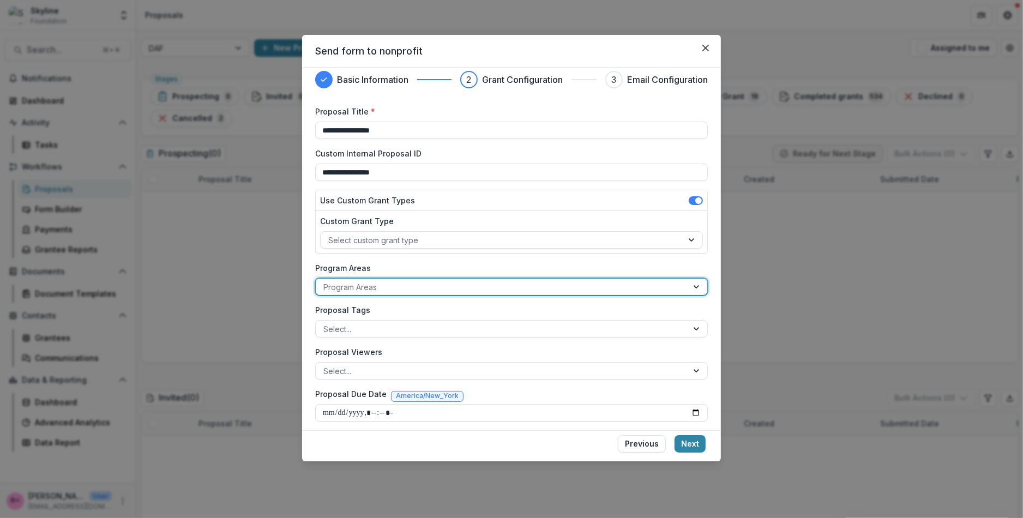
click at [405, 284] on div at bounding box center [501, 287] width 357 height 14
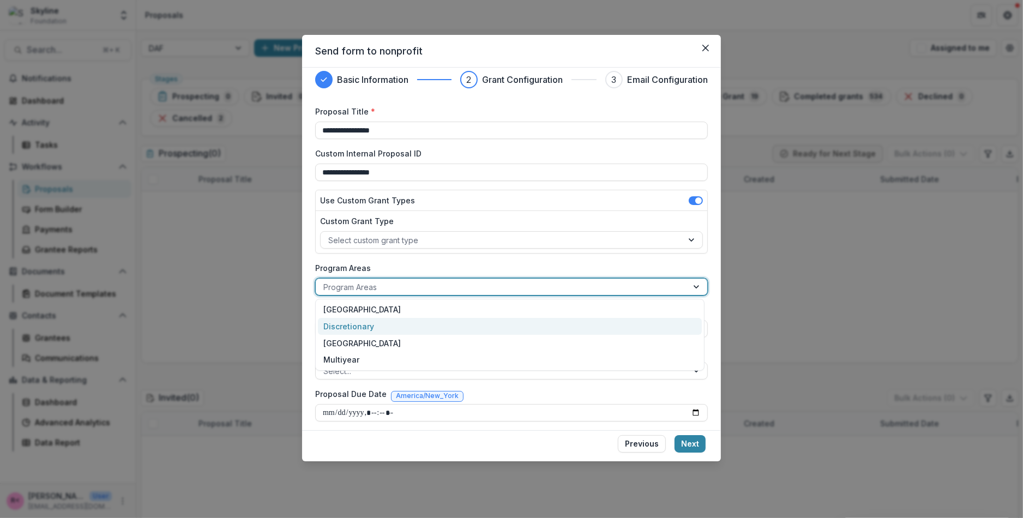
click at [380, 332] on div "Discretionary" at bounding box center [510, 326] width 384 height 17
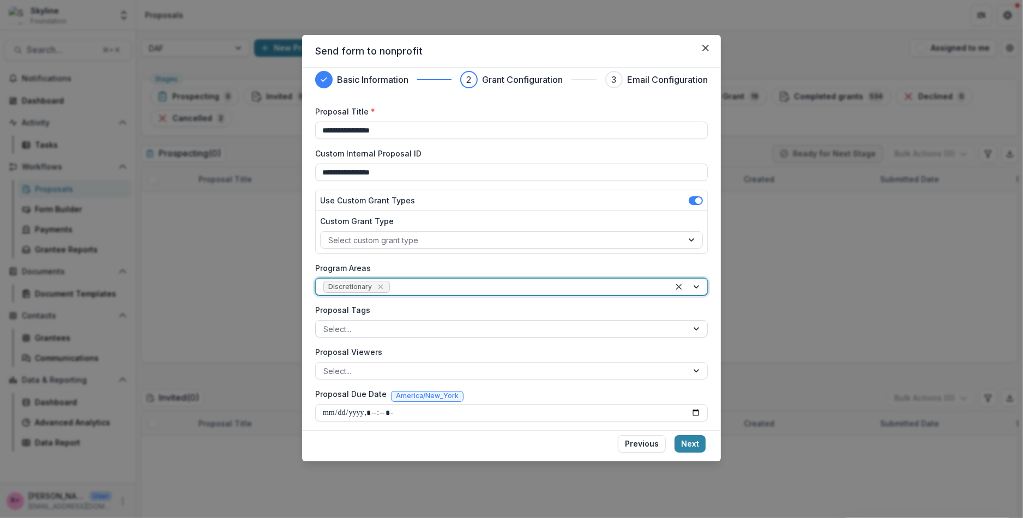
click at [371, 329] on div at bounding box center [501, 329] width 357 height 14
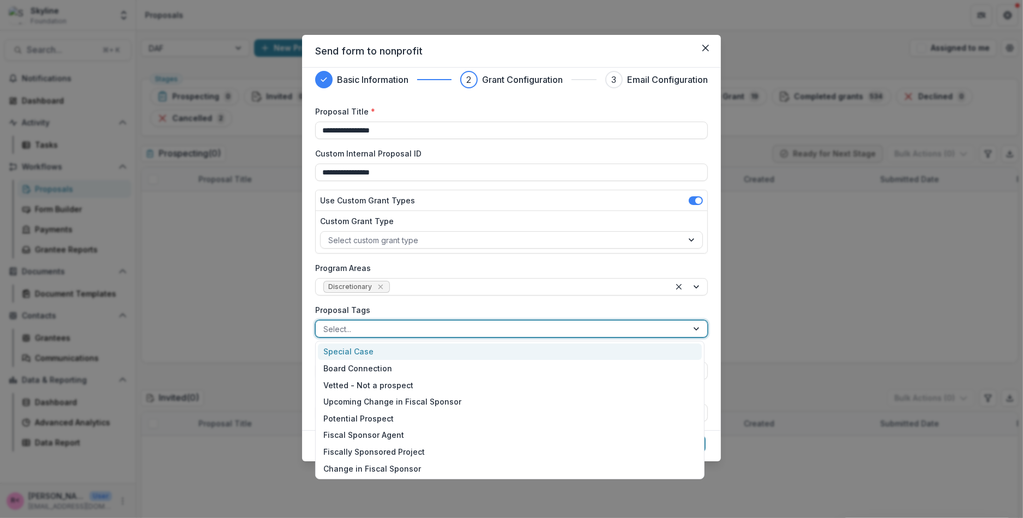
click at [419, 304] on label "Proposal Tags" at bounding box center [508, 309] width 386 height 11
click at [326, 323] on input "Proposal Tags" at bounding box center [324, 328] width 2 height 11
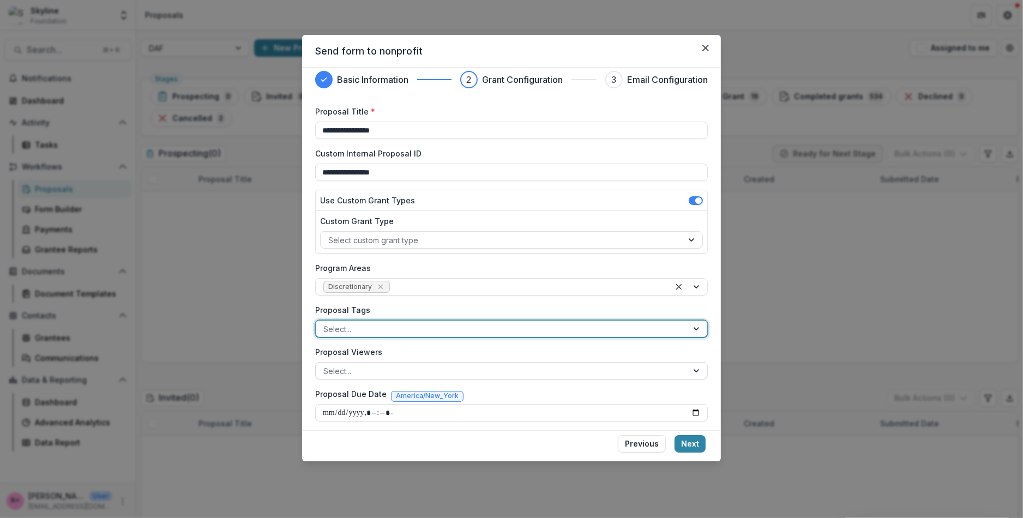
scroll to position [223, 0]
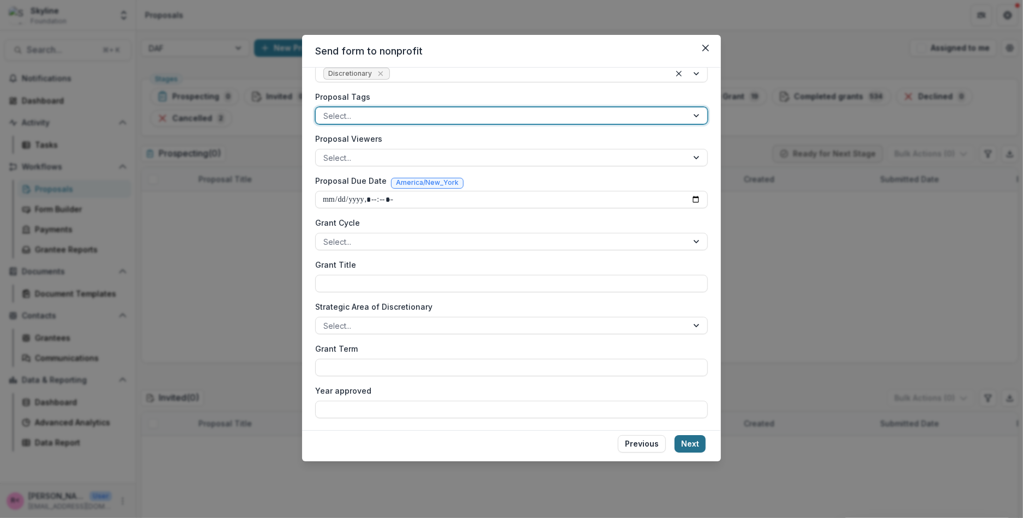
click at [689, 445] on button "Next" at bounding box center [690, 443] width 31 height 17
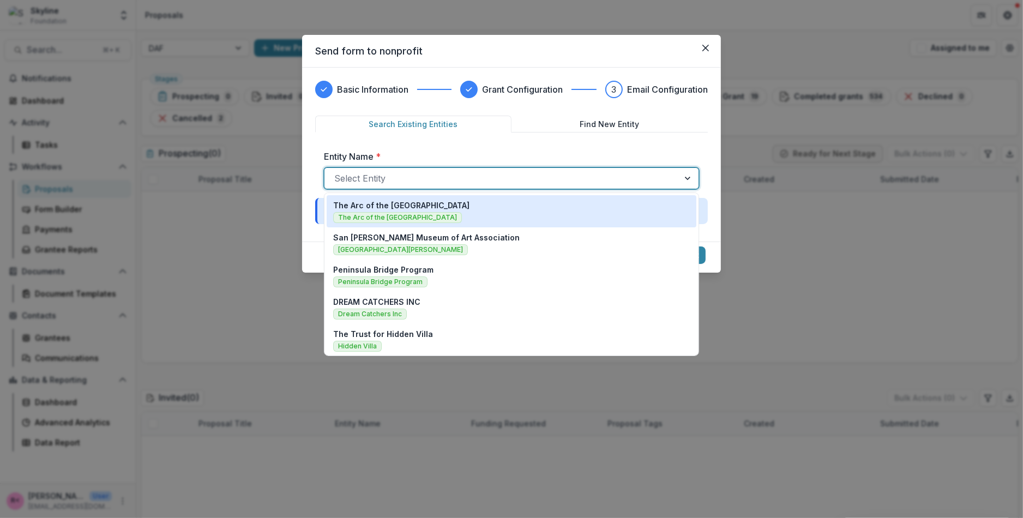
click at [447, 176] on div at bounding box center [501, 178] width 335 height 15
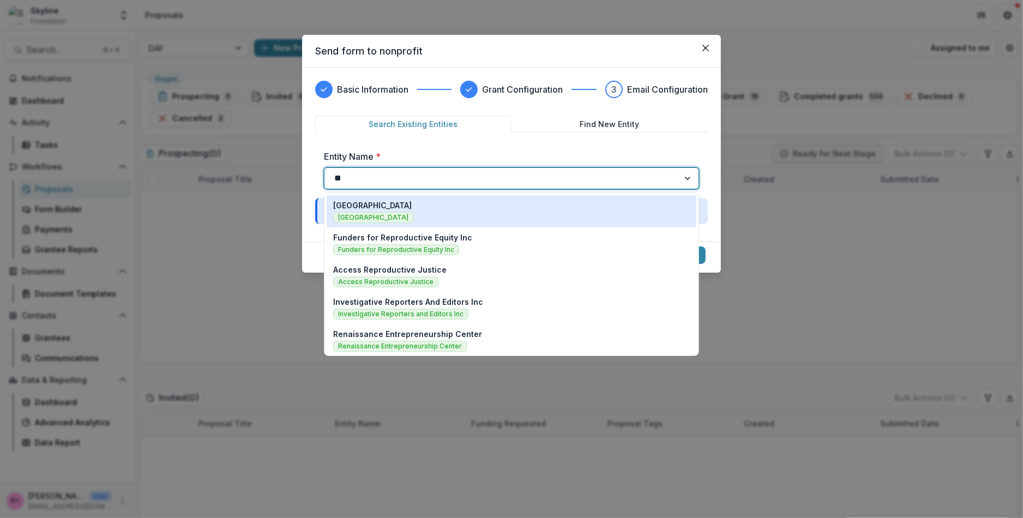
type input "*"
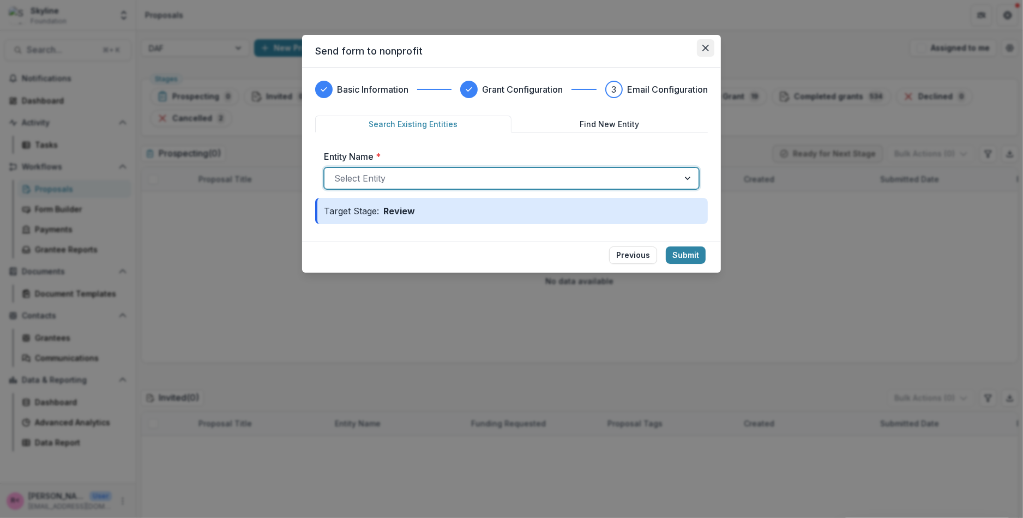
click at [707, 47] on icon "Close" at bounding box center [706, 48] width 7 height 7
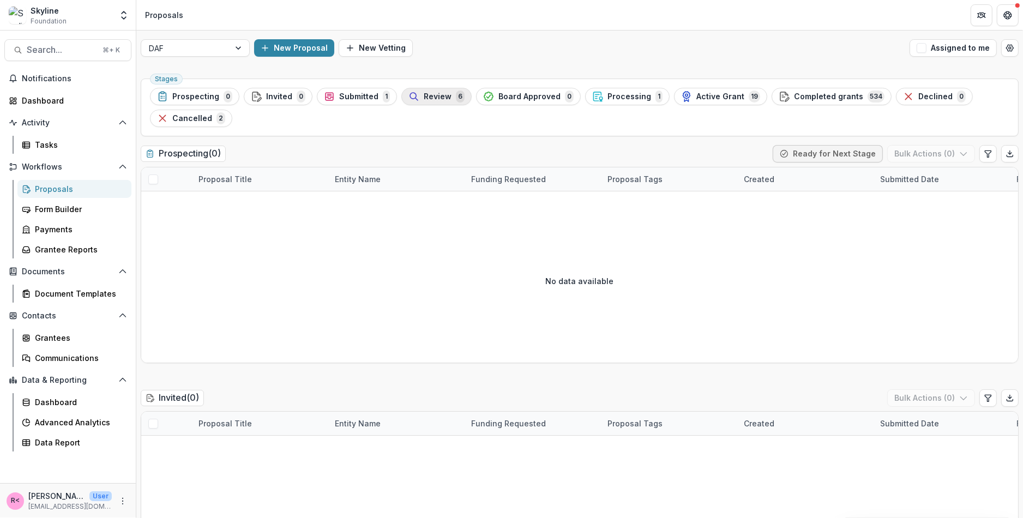
click at [424, 101] on div "Review 6" at bounding box center [437, 97] width 56 height 12
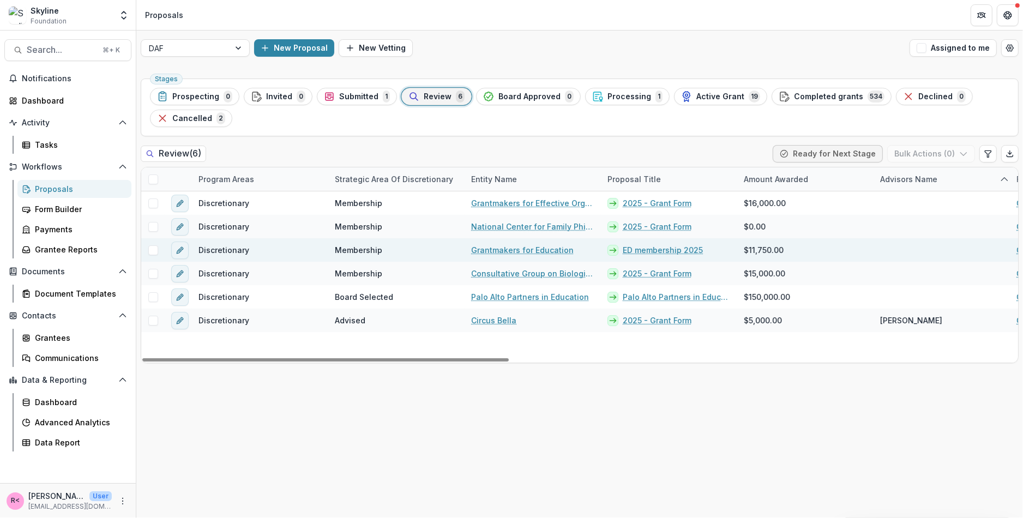
click at [544, 250] on link "Grantmakers for Education" at bounding box center [522, 249] width 103 height 11
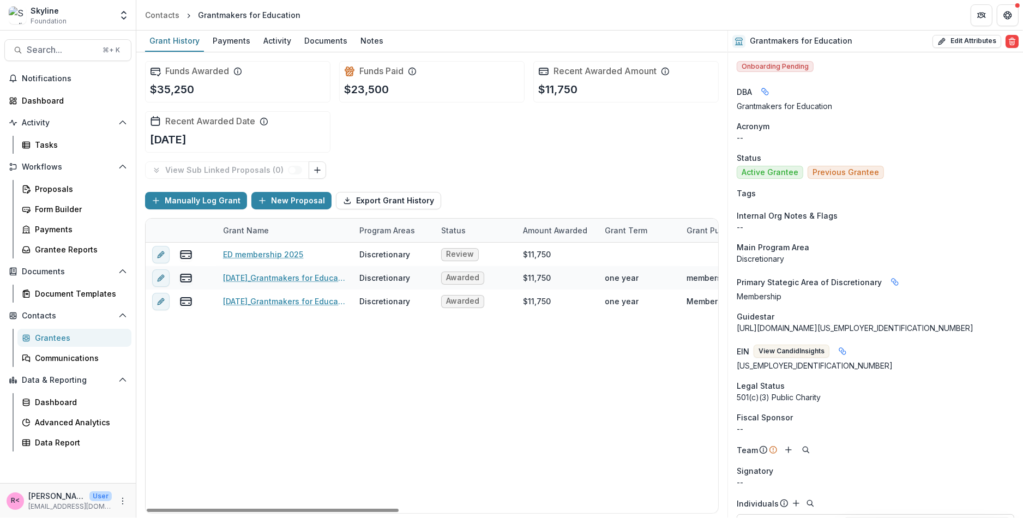
scroll to position [7, 0]
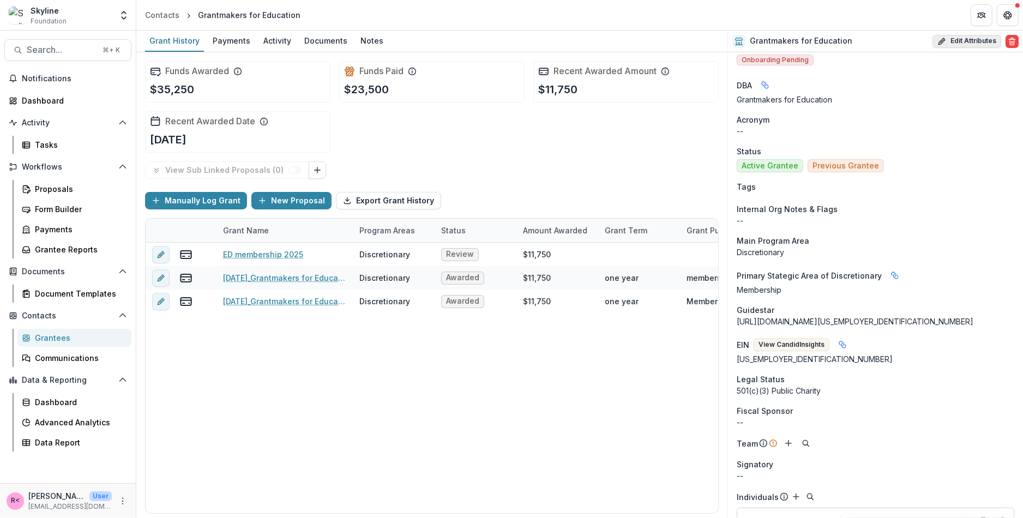
click at [957, 41] on button "Edit Attributes" at bounding box center [967, 41] width 69 height 13
select select
type input "**********"
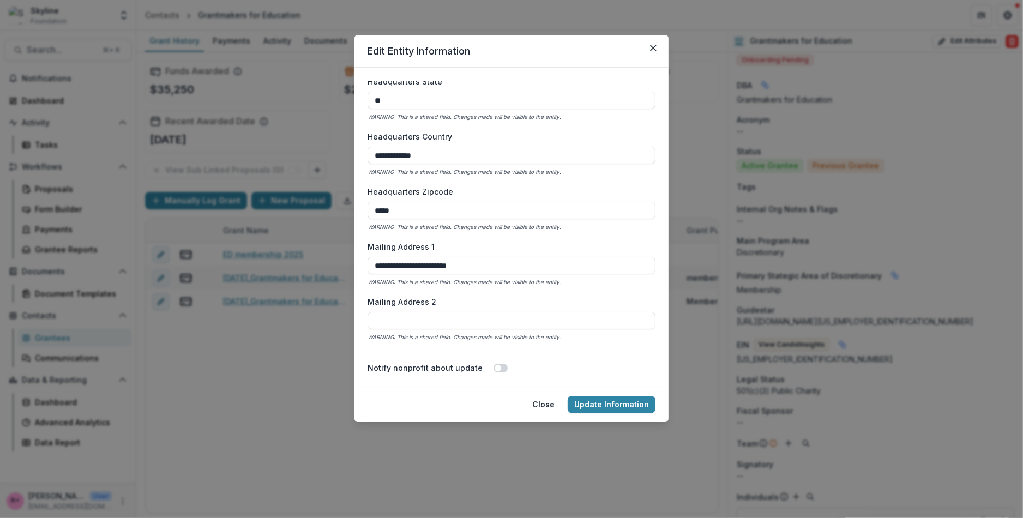
scroll to position [843, 0]
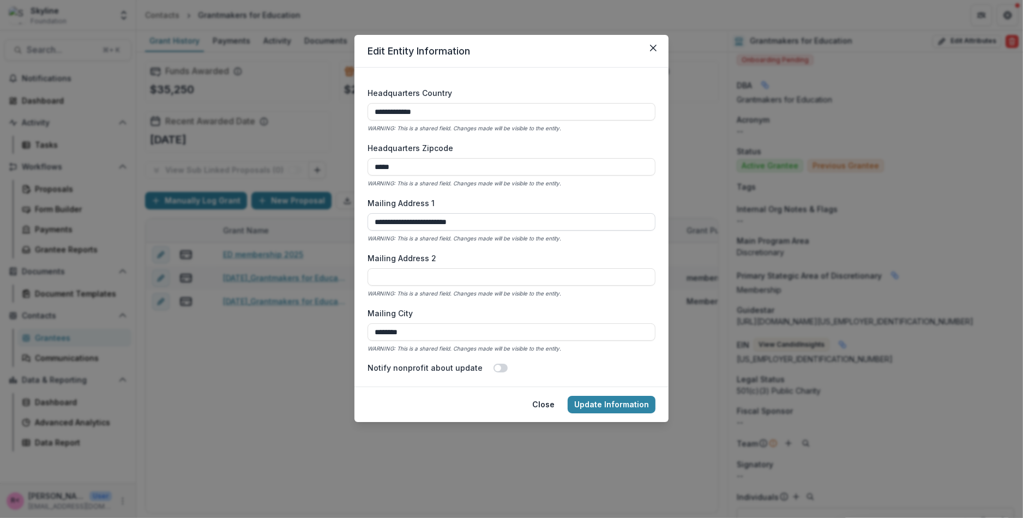
click at [421, 224] on input "**********" at bounding box center [512, 221] width 288 height 17
paste input "**********"
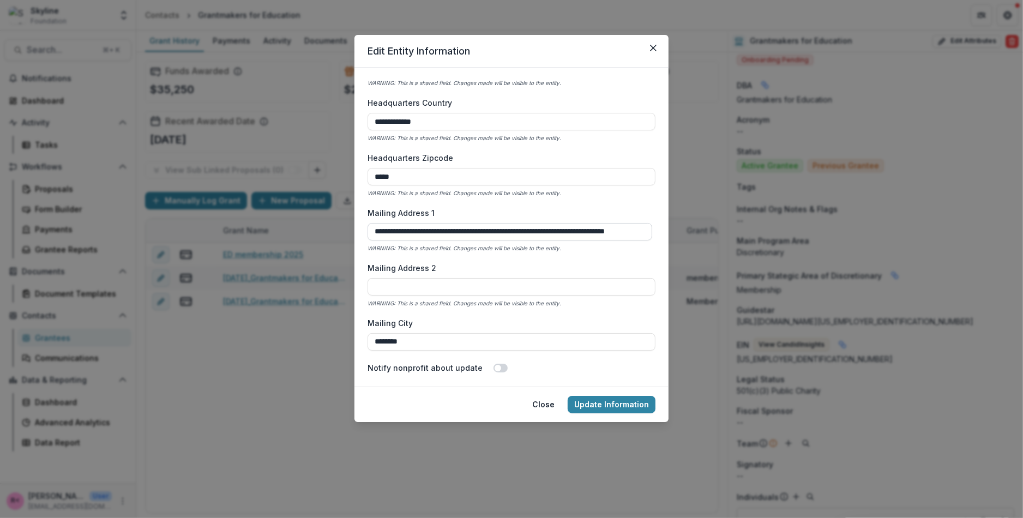
scroll to position [835, 0]
click at [517, 232] on input "**********" at bounding box center [510, 230] width 285 height 17
click at [487, 232] on input "**********" at bounding box center [510, 230] width 285 height 17
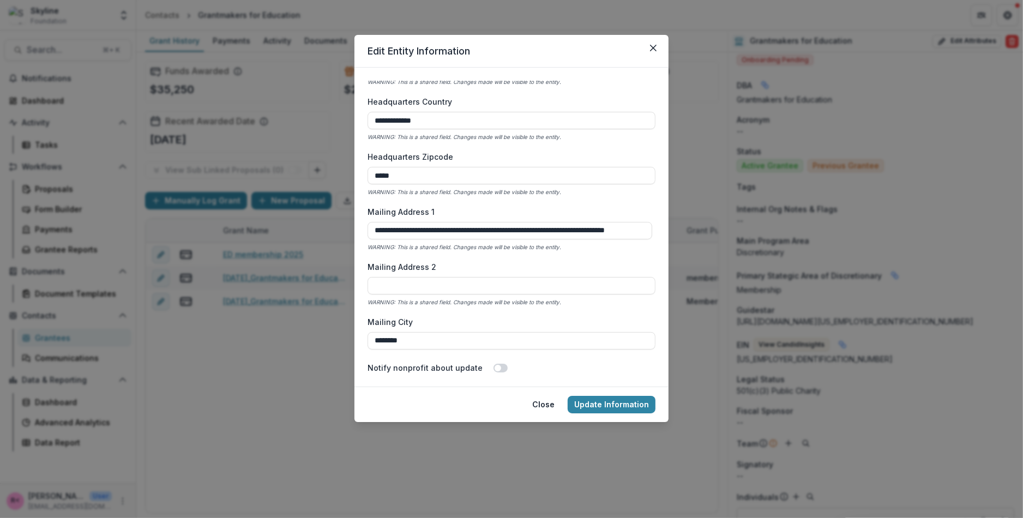
scroll to position [0, 0]
drag, startPoint x: 439, startPoint y: 236, endPoint x: 431, endPoint y: 223, distance: 15.6
click at [432, 223] on input "**********" at bounding box center [510, 230] width 285 height 17
click at [431, 230] on input "**********" at bounding box center [510, 230] width 285 height 17
type input "**********"
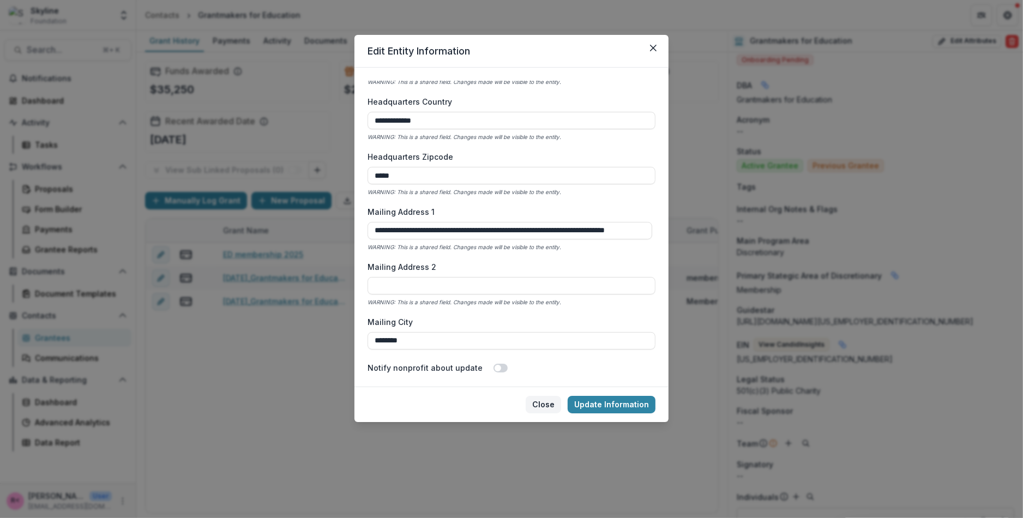
click at [545, 404] on button "Close" at bounding box center [543, 404] width 35 height 17
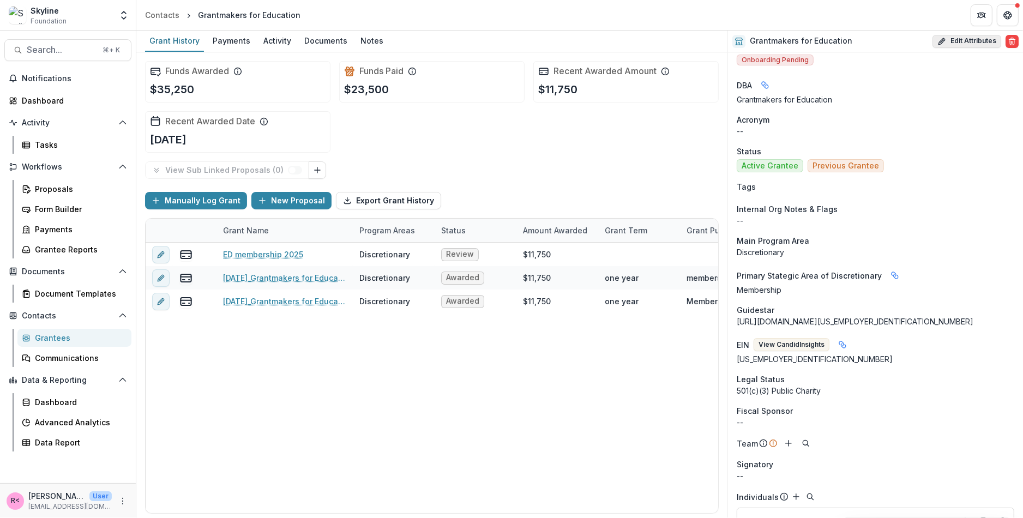
click at [958, 44] on button "Edit Attributes" at bounding box center [967, 41] width 69 height 13
select select
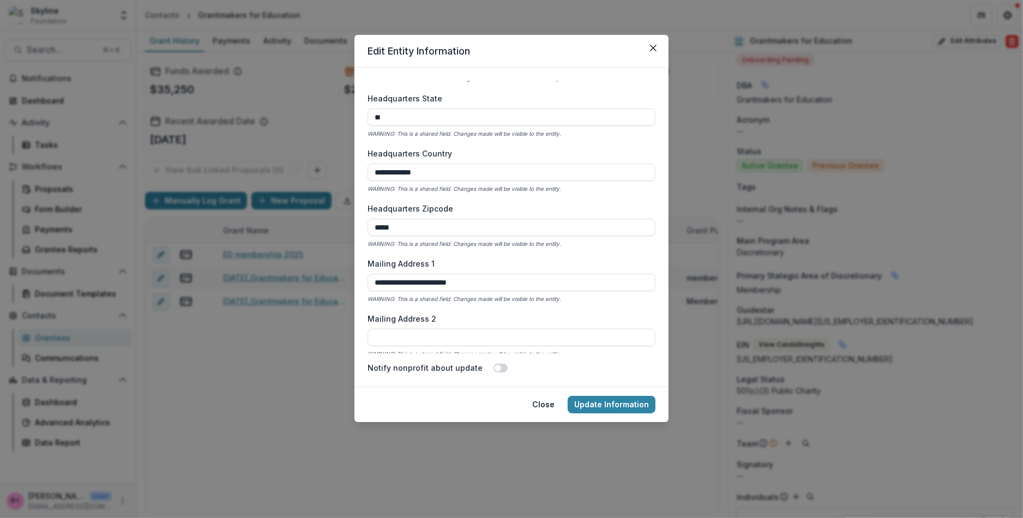
scroll to position [901, 0]
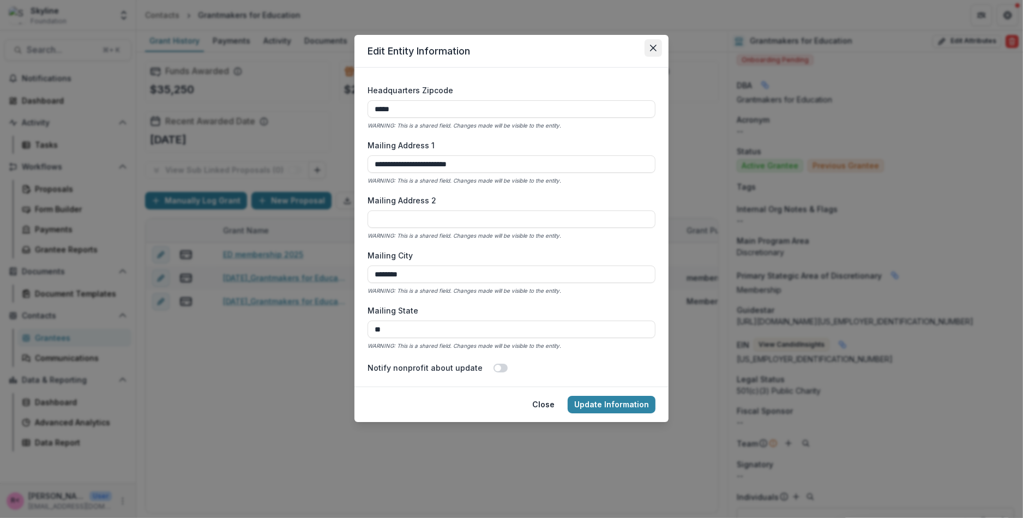
click at [655, 49] on icon "Close" at bounding box center [653, 48] width 7 height 7
